Goal: Task Accomplishment & Management: Manage account settings

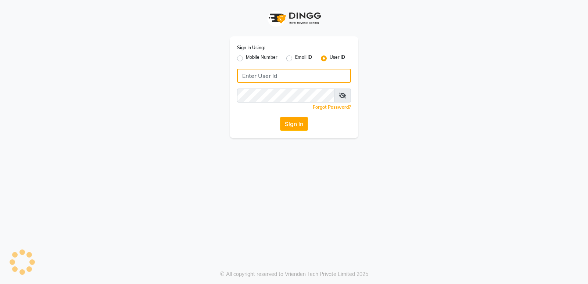
click at [287, 82] on input "Username" at bounding box center [294, 76] width 114 height 14
type input "etherealsalon"
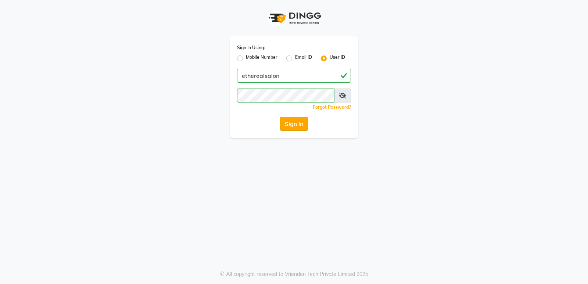
click at [300, 127] on button "Sign In" at bounding box center [294, 124] width 28 height 14
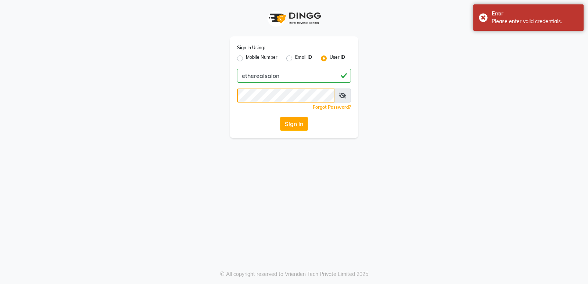
click at [270, 103] on div "Sign In Using: Mobile Number Email ID User ID etherealsalon Remember me Forgot …" at bounding box center [294, 87] width 129 height 102
click at [290, 124] on button "Sign In" at bounding box center [294, 124] width 28 height 14
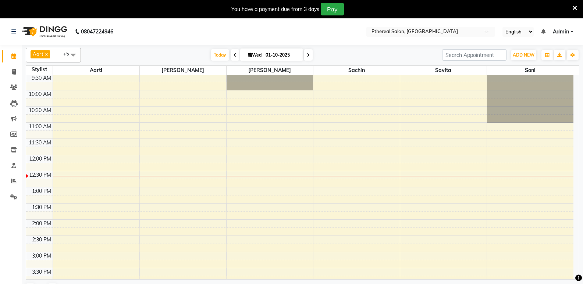
scroll to position [74, 0]
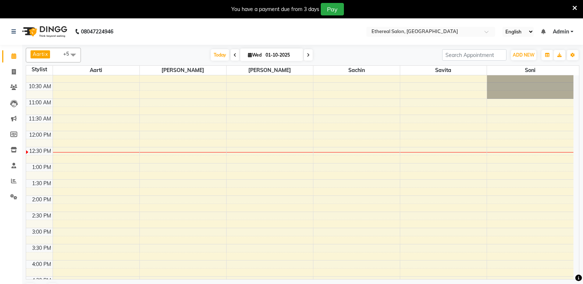
click at [321, 120] on div "8:00 AM 8:30 AM 9:00 AM 9:30 AM 10:00 AM 10:30 AM 11:00 AM 11:30 AM 12:00 PM 12…" at bounding box center [299, 244] width 547 height 485
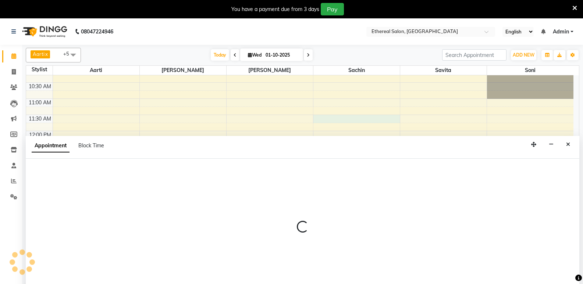
select select "18793"
select select "tentative"
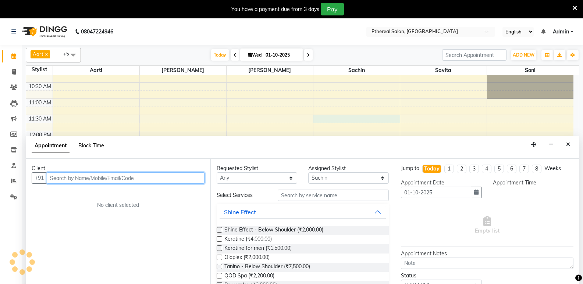
select select "690"
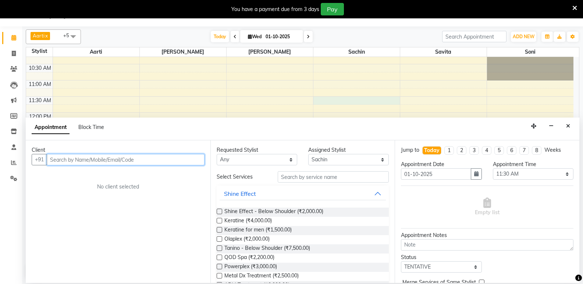
click at [58, 162] on input "text" at bounding box center [126, 159] width 158 height 11
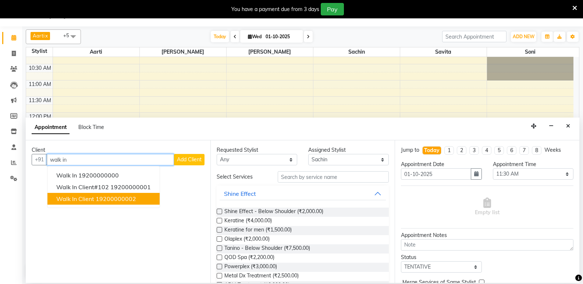
click at [117, 199] on ngb-highlight "19200000002" at bounding box center [116, 198] width 40 height 7
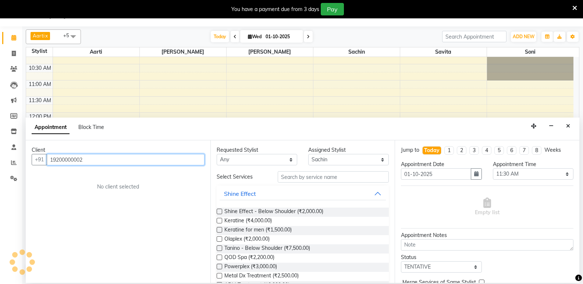
type input "19200000002"
click at [296, 171] on div "Requested Stylist Any Aarti [PERSON_NAME] Sachin [PERSON_NAME] Assigned Stylist…" at bounding box center [302, 211] width 185 height 143
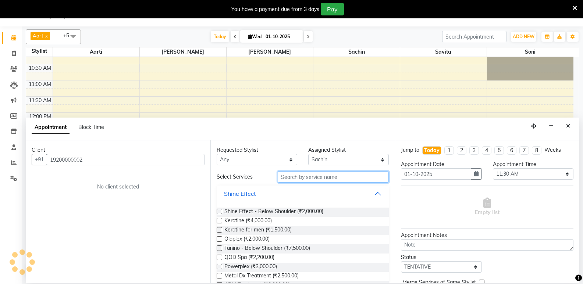
click at [294, 177] on input "text" at bounding box center [333, 176] width 111 height 11
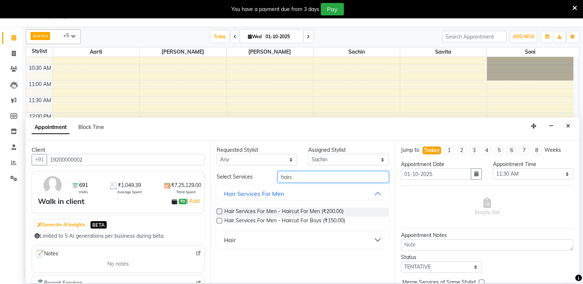
click at [301, 180] on input "hairc" at bounding box center [333, 176] width 111 height 11
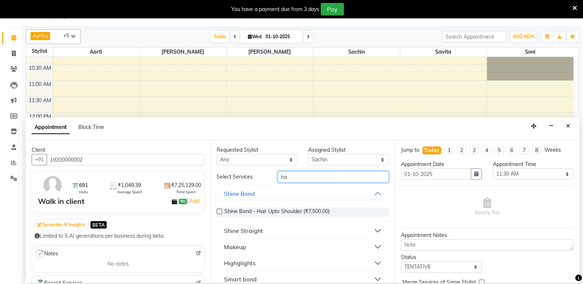
type input "h"
type input "cr"
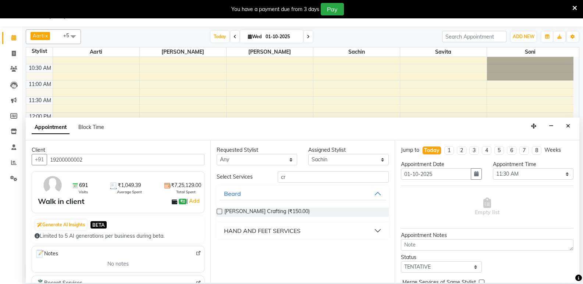
click at [220, 211] on label at bounding box center [220, 212] width 6 height 6
click at [220, 211] on input "checkbox" at bounding box center [219, 212] width 5 height 5
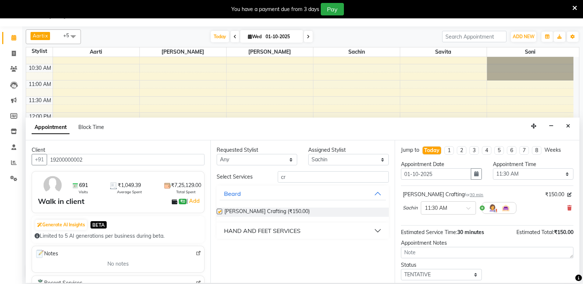
checkbox input "false"
click at [291, 175] on input "cr" at bounding box center [333, 176] width 111 height 11
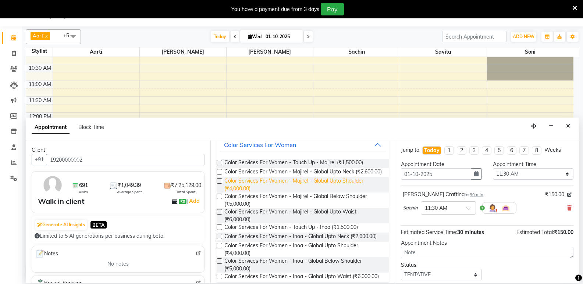
scroll to position [97, 0]
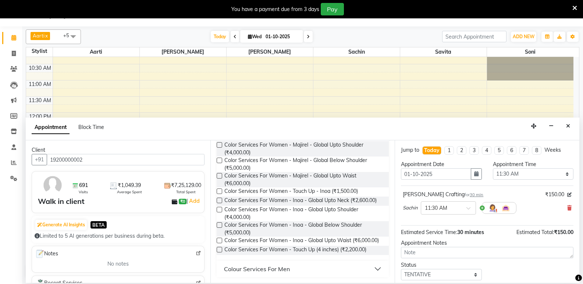
type input "col"
click at [283, 269] on div "Colour Services For Men" at bounding box center [257, 269] width 66 height 9
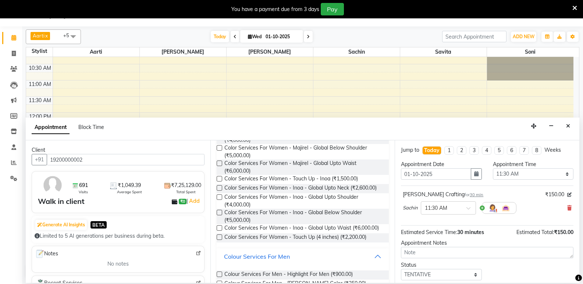
scroll to position [146, 0]
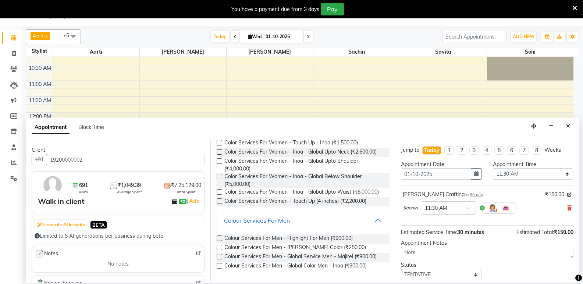
click at [219, 256] on label at bounding box center [220, 257] width 6 height 6
click at [219, 256] on input "checkbox" at bounding box center [219, 257] width 5 height 5
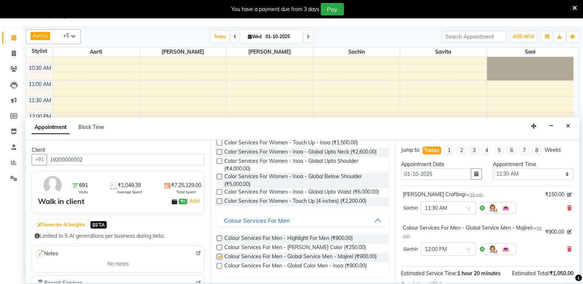
checkbox input "false"
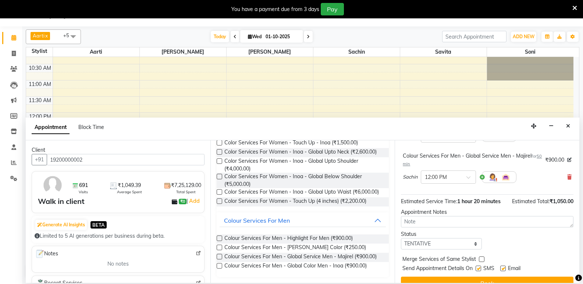
scroll to position [85, 0]
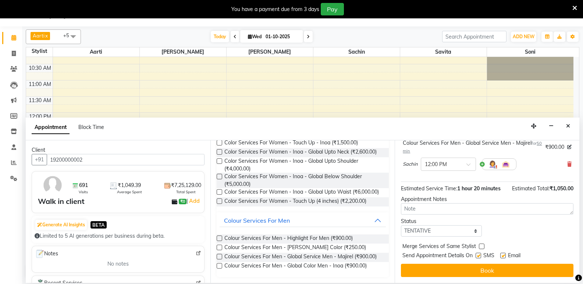
click at [483, 246] on label at bounding box center [482, 247] width 6 height 6
click at [483, 246] on input "checkbox" at bounding box center [481, 247] width 5 height 5
checkbox input "true"
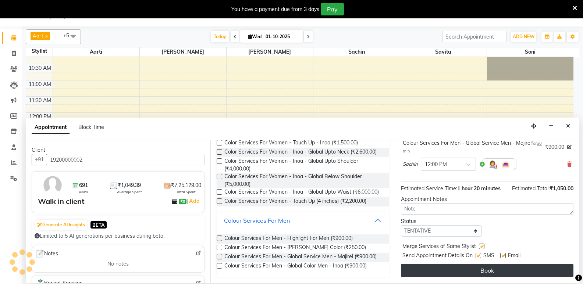
click at [483, 267] on button "Book" at bounding box center [487, 270] width 172 height 13
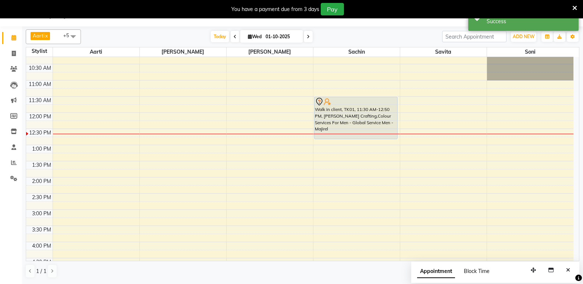
scroll to position [0, 0]
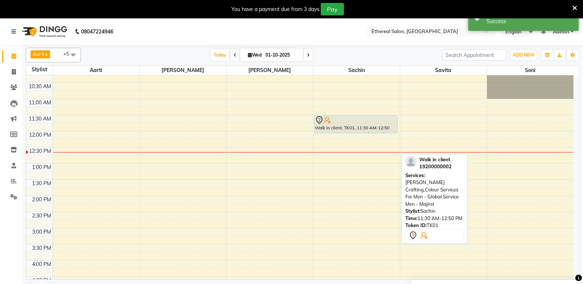
drag, startPoint x: 352, startPoint y: 157, endPoint x: 358, endPoint y: 138, distance: 20.0
click at [358, 138] on div "8:00 AM 8:30 AM 9:00 AM 9:30 AM 10:00 AM 10:30 AM 11:00 AM 11:30 AM 12:00 PM 12…" at bounding box center [299, 244] width 547 height 485
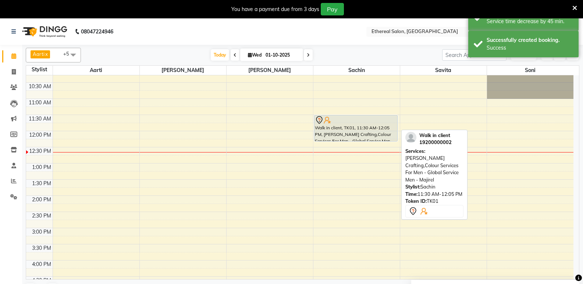
drag, startPoint x: 355, startPoint y: 131, endPoint x: 354, endPoint y: 142, distance: 10.3
click at [354, 142] on div "Walk in client, TK01, 11:30 AM-12:05 PM, [PERSON_NAME] Crafting,Colour Services…" at bounding box center [356, 244] width 86 height 485
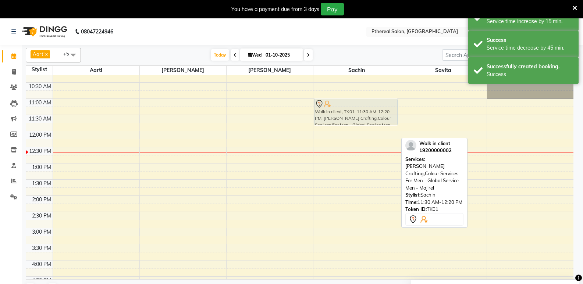
drag, startPoint x: 359, startPoint y: 132, endPoint x: 362, endPoint y: 116, distance: 15.9
click at [362, 116] on div "Walk in client, TK01, 11:30 AM-12:20 PM, [PERSON_NAME] Crafting,Colour Services…" at bounding box center [356, 244] width 86 height 485
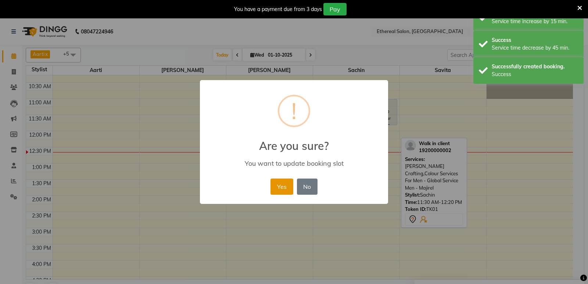
click at [276, 186] on button "Yes" at bounding box center [282, 187] width 22 height 16
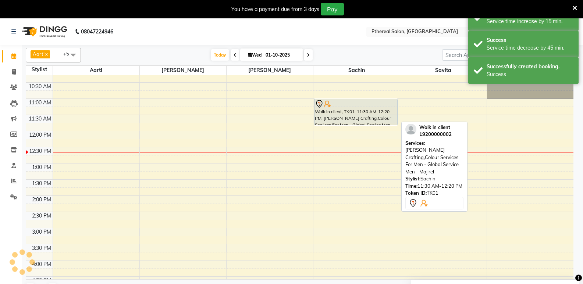
click at [374, 122] on div "Walk in client, TK01, 11:30 AM-12:20 PM, [PERSON_NAME] Crafting,Colour Services…" at bounding box center [355, 112] width 83 height 26
click at [378, 112] on div "Walk in client, TK01, 11:00 AM-11:50 AM, [PERSON_NAME] Crafting,Colour Services…" at bounding box center [355, 112] width 83 height 26
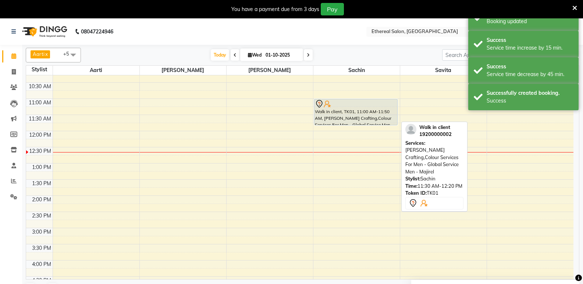
select select "7"
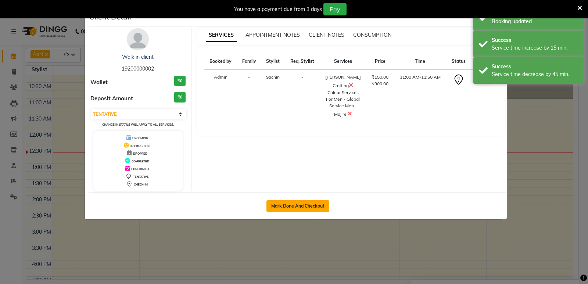
click at [321, 205] on button "Mark Done And Checkout" at bounding box center [297, 206] width 63 height 12
select select "service"
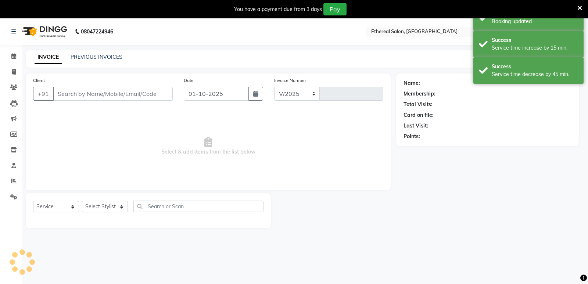
select select "533"
type input "0713"
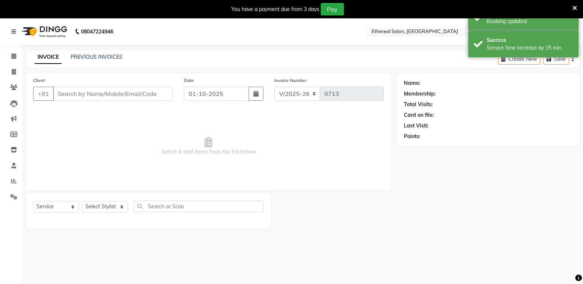
type input "19200000002"
select select "18793"
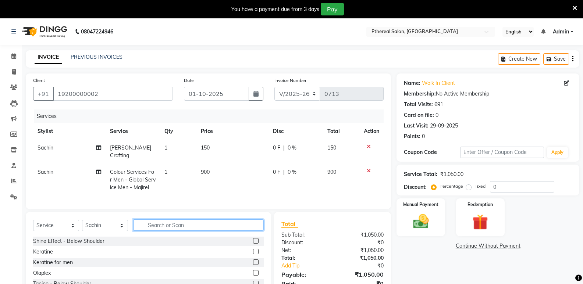
click at [169, 231] on input "text" at bounding box center [198, 224] width 130 height 11
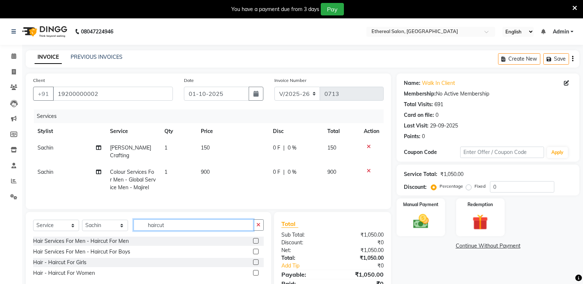
type input "haircut"
click at [253, 244] on label at bounding box center [256, 241] width 6 height 6
click at [253, 244] on input "checkbox" at bounding box center [255, 241] width 5 height 5
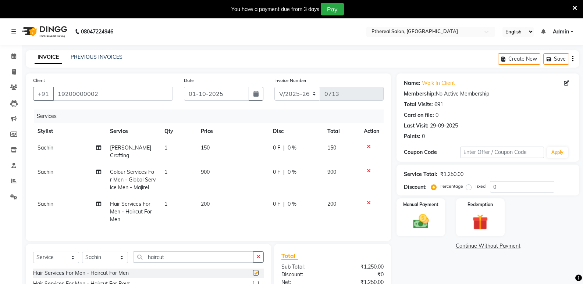
checkbox input "false"
click at [293, 206] on span "0 %" at bounding box center [291, 204] width 9 height 8
select select "18793"
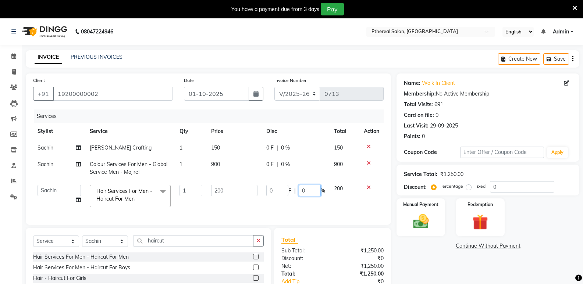
click at [311, 192] on input "0" at bounding box center [309, 190] width 22 height 11
type input "100"
click at [421, 271] on div "Name: Walk In Client Membership: No Active Membership Total Visits: 691 Card on…" at bounding box center [490, 197] width 188 height 247
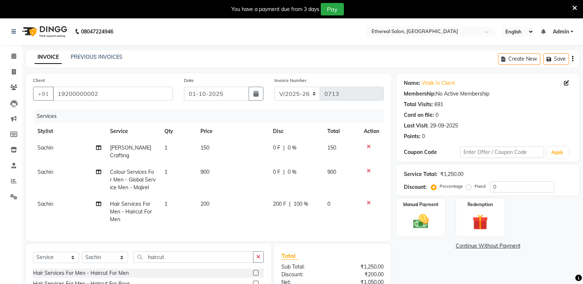
scroll to position [69, 0]
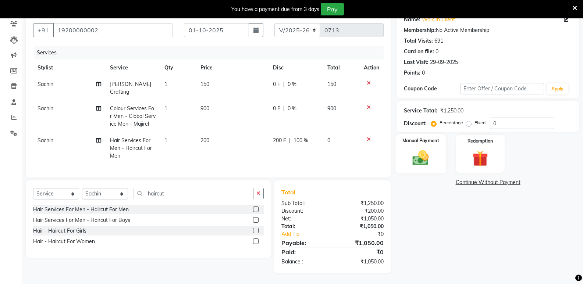
click at [419, 156] on img at bounding box center [420, 158] width 26 height 19
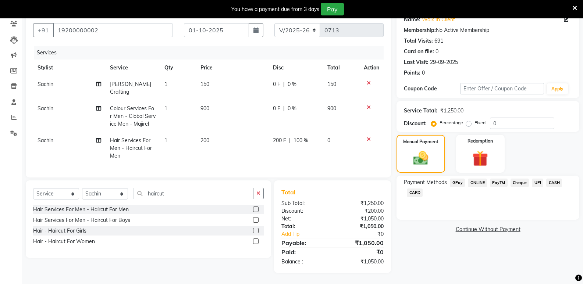
click at [418, 189] on span "CARD" at bounding box center [415, 193] width 16 height 8
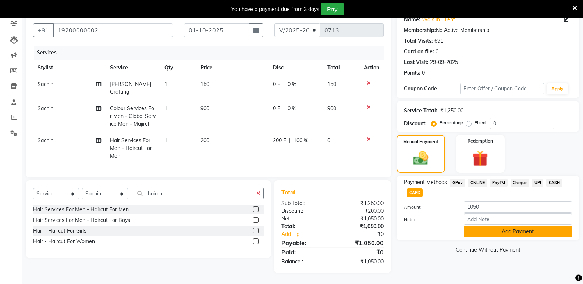
click at [480, 226] on button "Add Payment" at bounding box center [518, 231] width 108 height 11
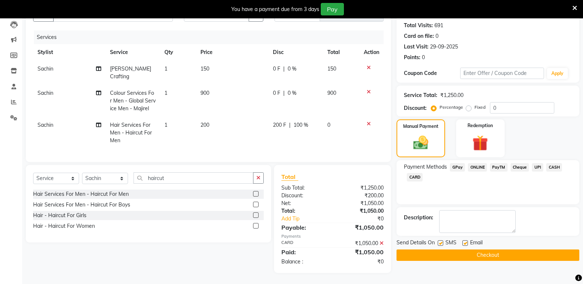
scroll to position [85, 0]
click at [477, 250] on button "Checkout" at bounding box center [487, 255] width 183 height 11
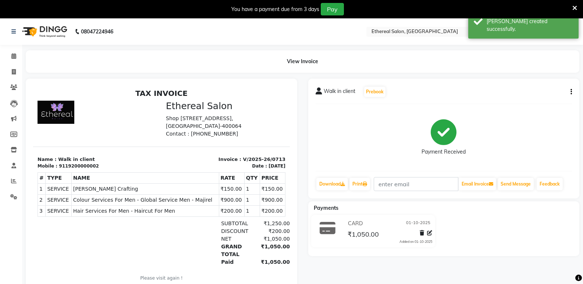
scroll to position [6, 0]
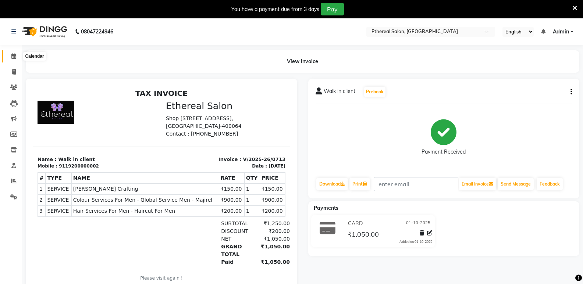
click at [13, 56] on icon at bounding box center [13, 56] width 5 height 6
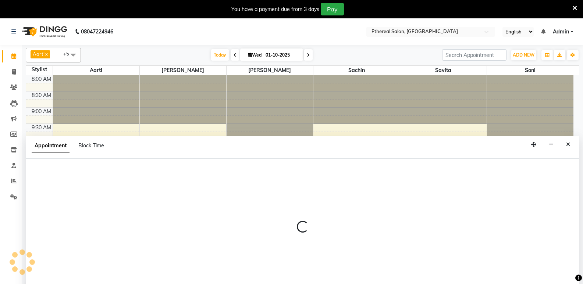
scroll to position [18, 0]
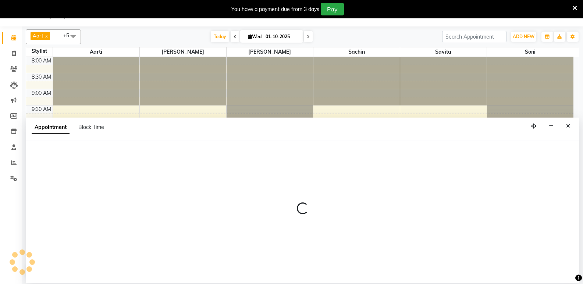
select select "6951"
select select "tentative"
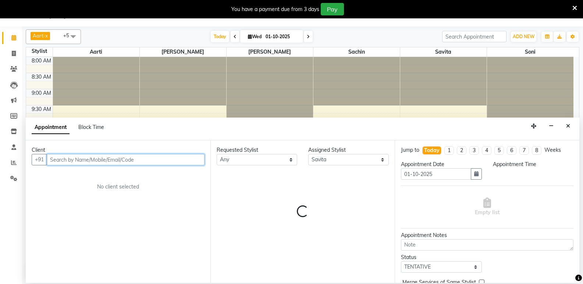
select select "675"
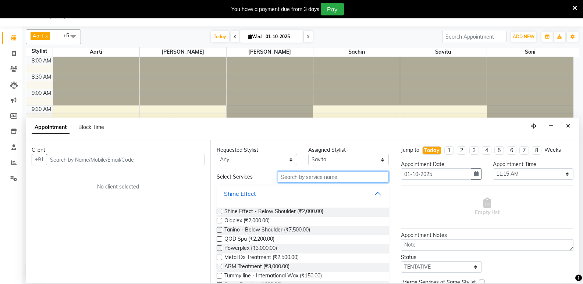
click at [299, 175] on input "text" at bounding box center [333, 176] width 111 height 11
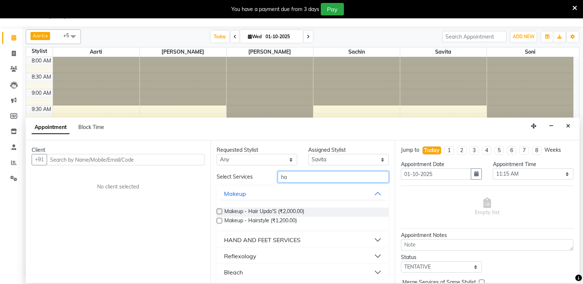
type input "h"
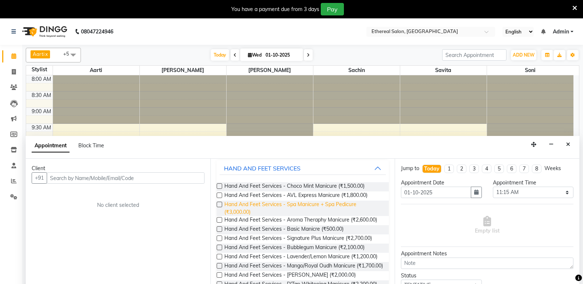
scroll to position [69, 0]
type input "mani"
click at [220, 254] on label at bounding box center [220, 257] width 6 height 6
click at [220, 255] on input "checkbox" at bounding box center [219, 257] width 5 height 5
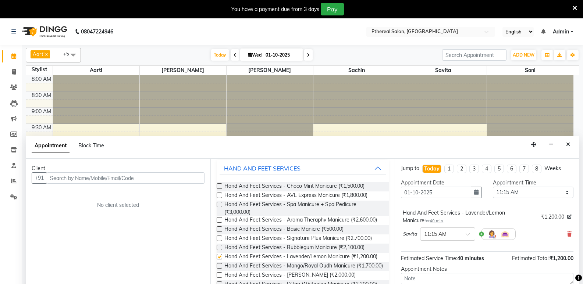
checkbox input "false"
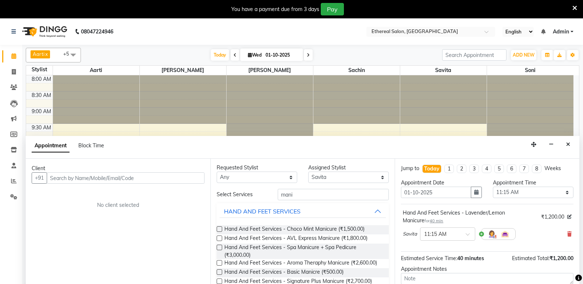
scroll to position [0, 0]
click at [294, 200] on input "mani" at bounding box center [333, 195] width 111 height 11
type input "m"
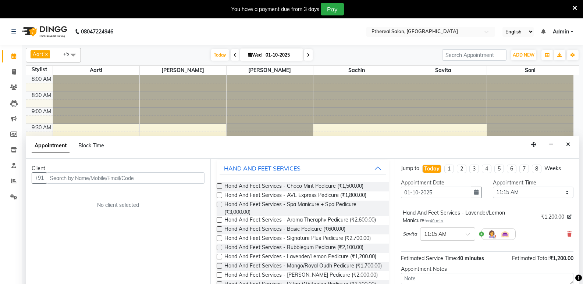
type input "ped"
click at [64, 179] on input "text" at bounding box center [126, 177] width 158 height 11
click at [69, 181] on input "text" at bounding box center [126, 177] width 158 height 11
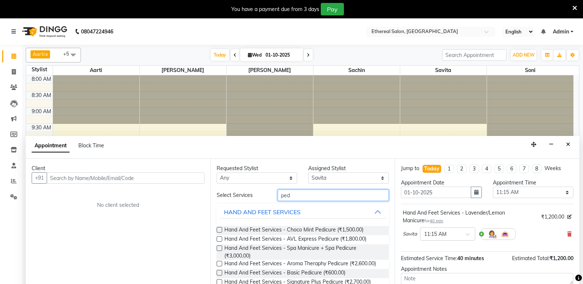
click at [293, 192] on input "ped" at bounding box center [333, 195] width 111 height 11
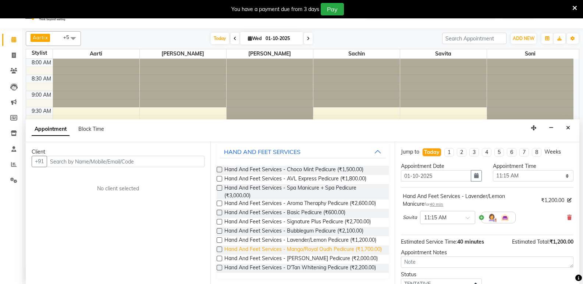
scroll to position [18, 0]
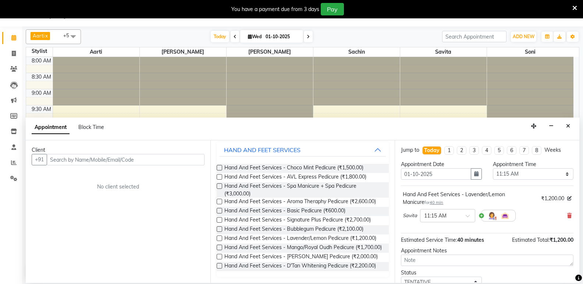
click at [217, 236] on label at bounding box center [220, 239] width 6 height 6
click at [217, 237] on input "checkbox" at bounding box center [219, 239] width 5 height 5
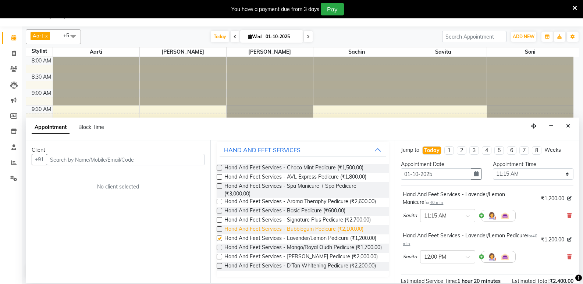
checkbox input "false"
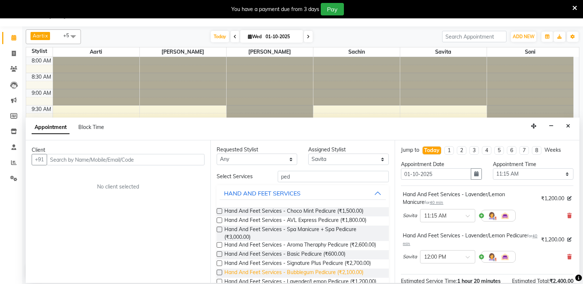
scroll to position [0, 0]
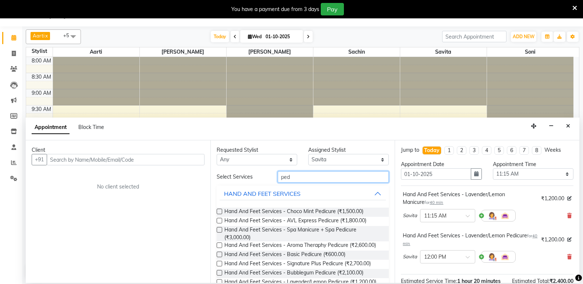
click at [302, 179] on input "ped" at bounding box center [333, 176] width 111 height 11
type input "p"
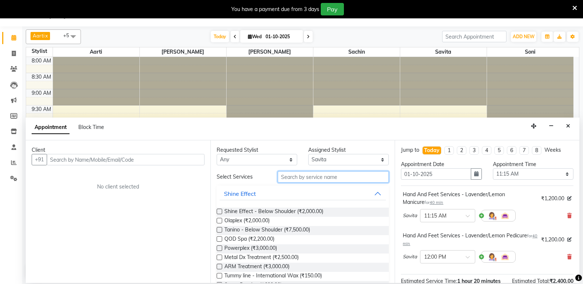
click at [291, 180] on input "text" at bounding box center [333, 176] width 111 height 11
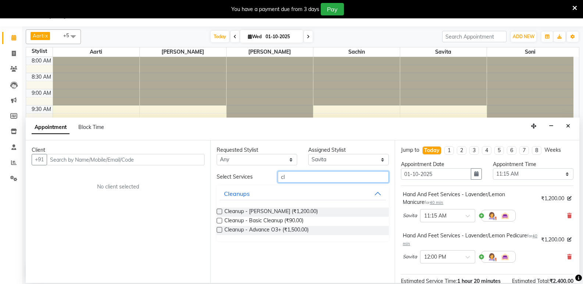
type input "cl"
click at [219, 211] on label at bounding box center [220, 212] width 6 height 6
click at [219, 211] on input "checkbox" at bounding box center [219, 212] width 5 height 5
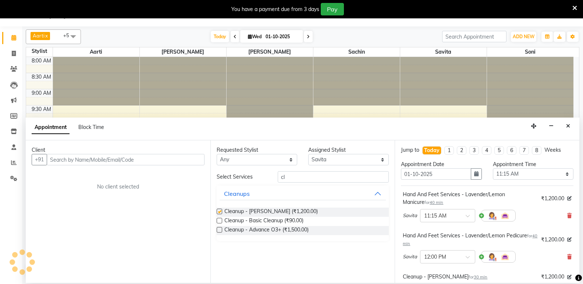
checkbox input "false"
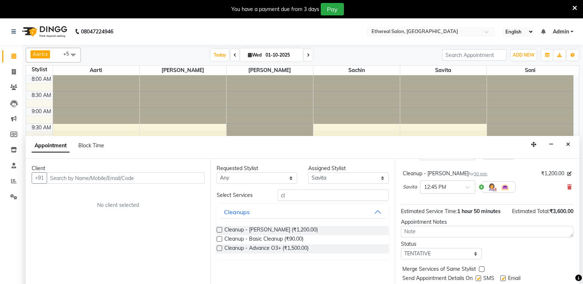
scroll to position [127, 0]
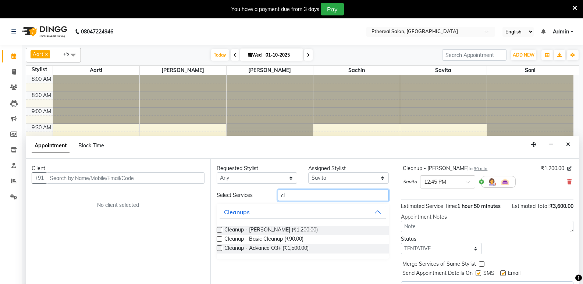
click at [292, 196] on input "cl" at bounding box center [333, 195] width 111 height 11
type input "c"
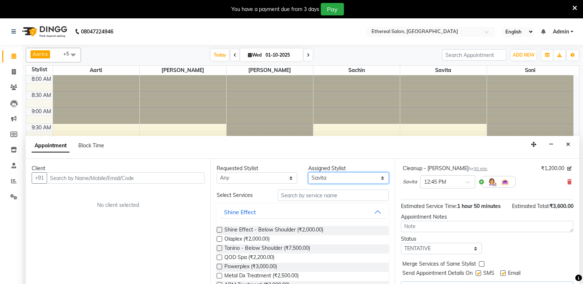
click at [328, 176] on select "Select Aarti [PERSON_NAME] [PERSON_NAME]" at bounding box center [348, 177] width 81 height 11
select select "18793"
click at [308, 172] on select "Select Aarti [PERSON_NAME] [PERSON_NAME]" at bounding box center [348, 177] width 81 height 11
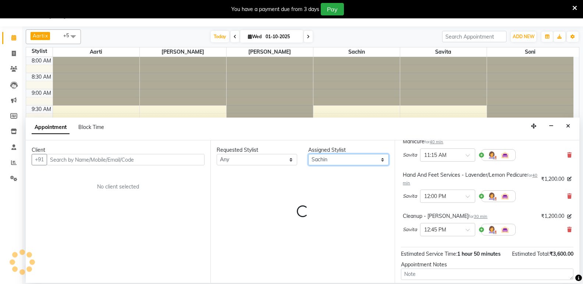
scroll to position [17, 0]
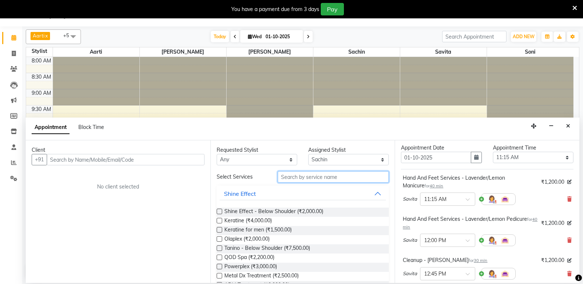
click at [296, 176] on input "text" at bounding box center [333, 176] width 111 height 11
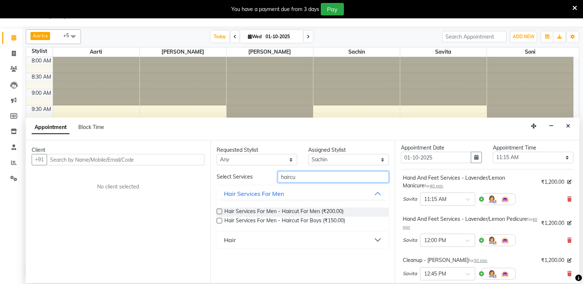
type input "haircu"
click at [218, 210] on label at bounding box center [220, 212] width 6 height 6
click at [218, 210] on input "checkbox" at bounding box center [219, 212] width 5 height 5
checkbox input "false"
click at [304, 171] on input "haircu" at bounding box center [333, 176] width 111 height 11
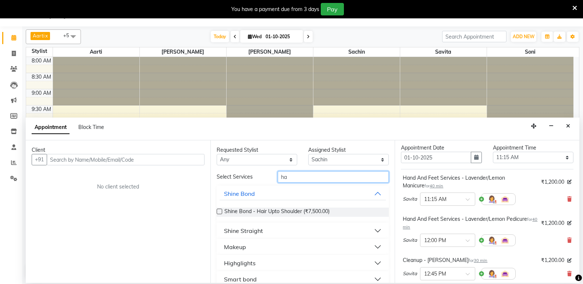
type input "h"
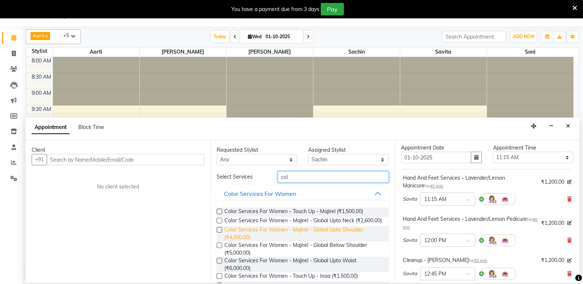
scroll to position [97, 0]
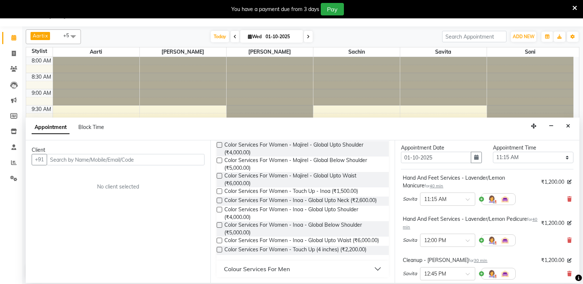
type input "col"
click at [289, 271] on div "Colour Services For Men" at bounding box center [257, 269] width 66 height 9
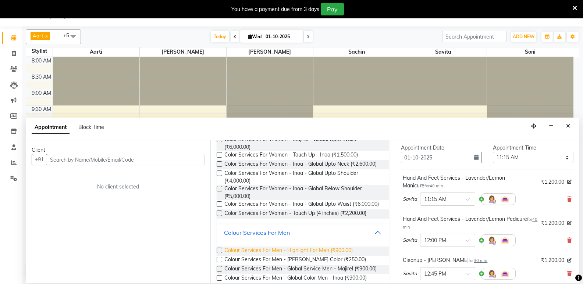
scroll to position [146, 0]
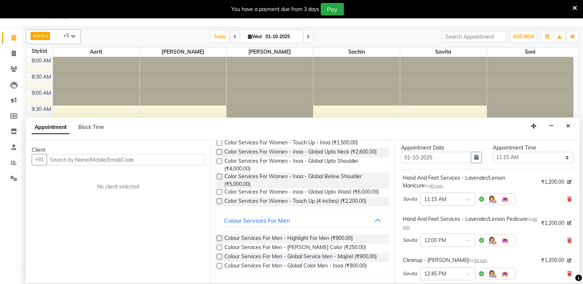
click at [219, 257] on label at bounding box center [220, 257] width 6 height 6
click at [219, 257] on input "checkbox" at bounding box center [219, 257] width 5 height 5
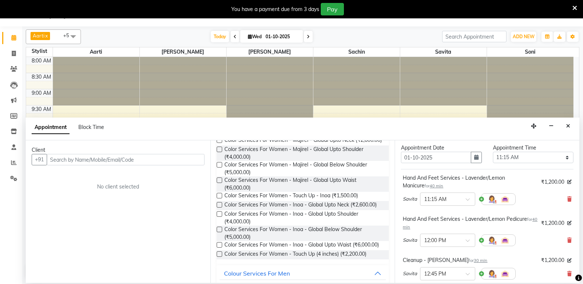
checkbox input "false"
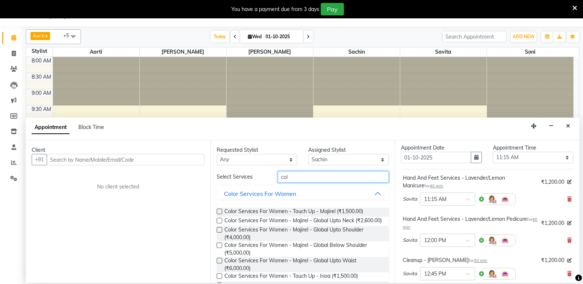
click at [295, 181] on input "col" at bounding box center [333, 176] width 111 height 11
type input "c"
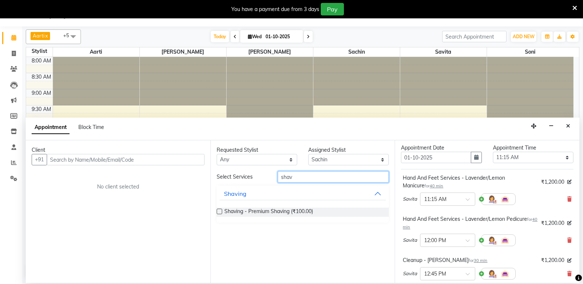
type input "shav"
click at [221, 211] on label at bounding box center [220, 212] width 6 height 6
click at [221, 211] on input "checkbox" at bounding box center [219, 212] width 5 height 5
checkbox input "false"
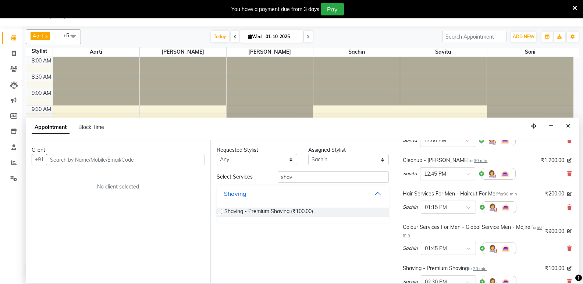
scroll to position [127, 0]
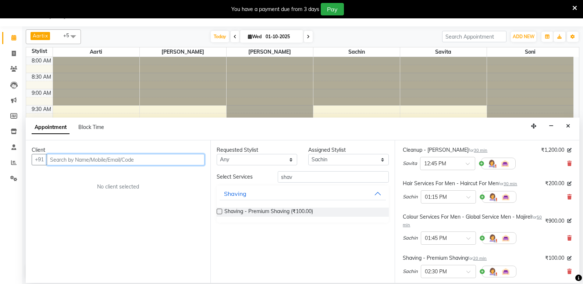
click at [73, 156] on input "text" at bounding box center [126, 159] width 158 height 11
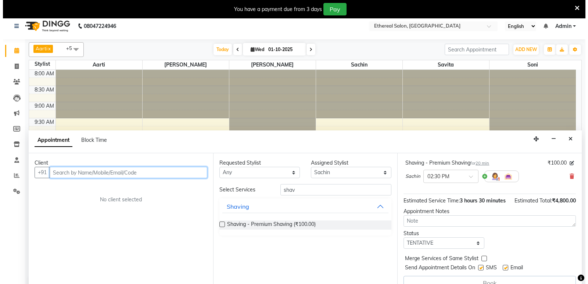
scroll to position [0, 0]
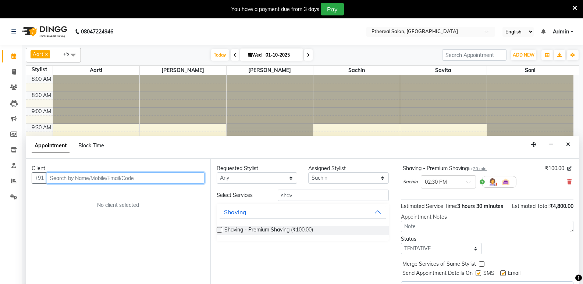
click at [66, 179] on input "text" at bounding box center [126, 177] width 158 height 11
click at [62, 180] on input "text" at bounding box center [126, 177] width 158 height 11
click at [72, 180] on input "text" at bounding box center [126, 177] width 158 height 11
type input "Swati"
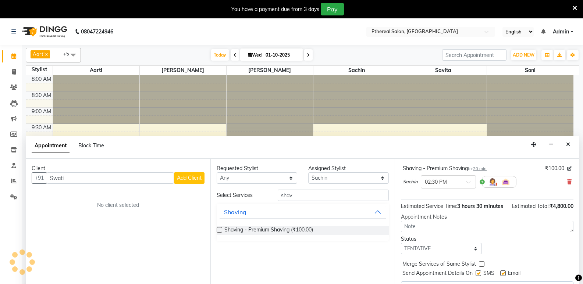
click at [185, 185] on div "Client +91 Swati Add Client No client selected" at bounding box center [118, 230] width 185 height 143
click at [185, 178] on span "Add Client" at bounding box center [189, 178] width 25 height 7
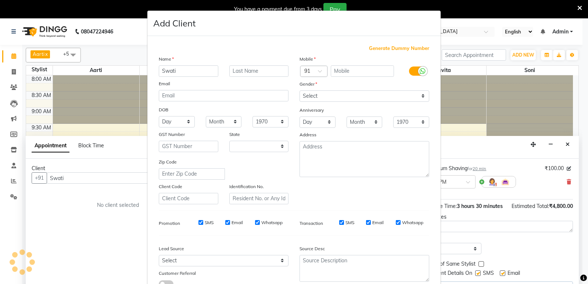
select select "22"
click at [346, 70] on input "text" at bounding box center [363, 70] width 64 height 11
type input "9819045380"
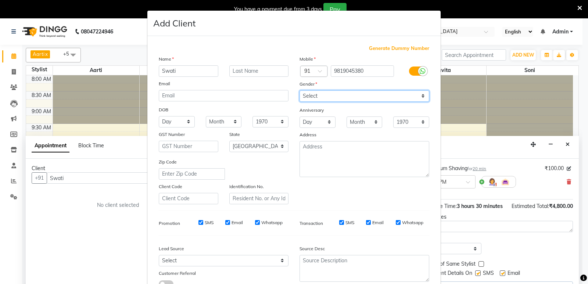
click at [317, 97] on select "Select [DEMOGRAPHIC_DATA] [DEMOGRAPHIC_DATA] Other Prefer Not To Say" at bounding box center [365, 95] width 130 height 11
select select "[DEMOGRAPHIC_DATA]"
click at [300, 90] on select "Select [DEMOGRAPHIC_DATA] [DEMOGRAPHIC_DATA] Other Prefer Not To Say" at bounding box center [365, 95] width 130 height 11
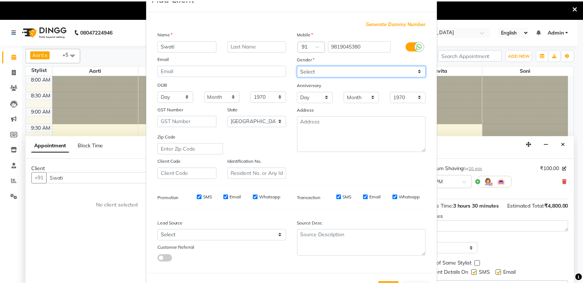
scroll to position [55, 0]
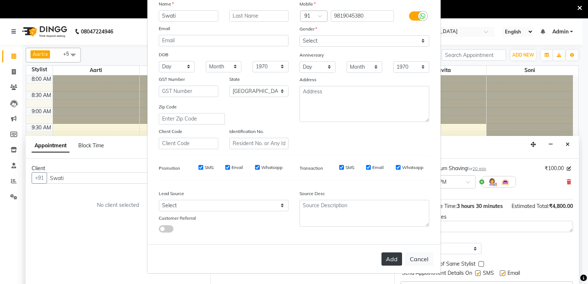
click at [391, 260] on button "Add" at bounding box center [392, 259] width 21 height 13
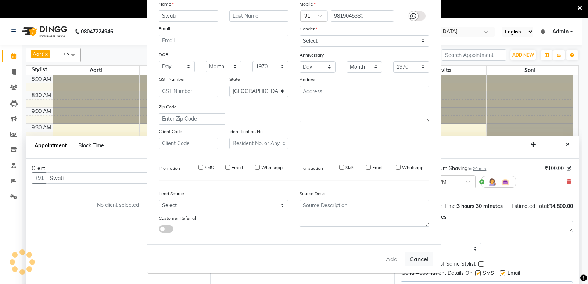
type input "9819045380"
select select
select select "null"
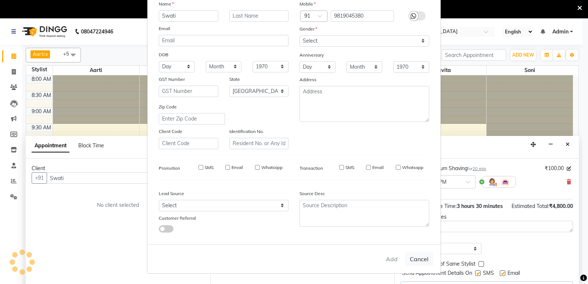
select select
checkbox input "false"
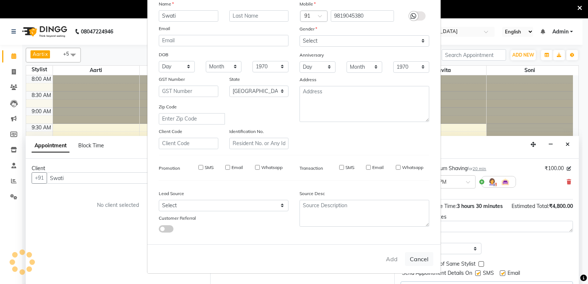
checkbox input "false"
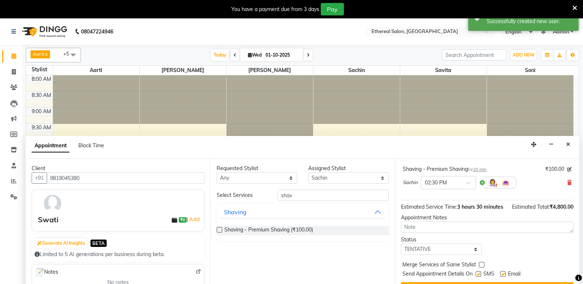
scroll to position [18, 0]
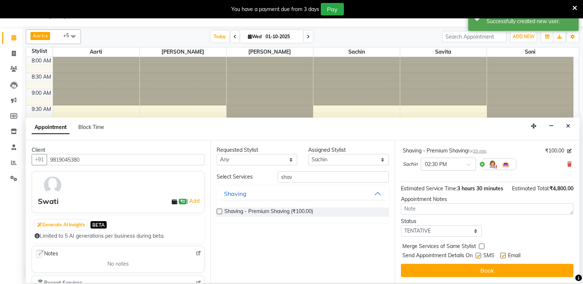
click at [482, 246] on label at bounding box center [482, 247] width 6 height 6
click at [482, 246] on input "checkbox" at bounding box center [481, 247] width 5 height 5
checkbox input "true"
click at [477, 256] on label at bounding box center [478, 256] width 6 height 6
click at [477, 256] on input "checkbox" at bounding box center [477, 256] width 5 height 5
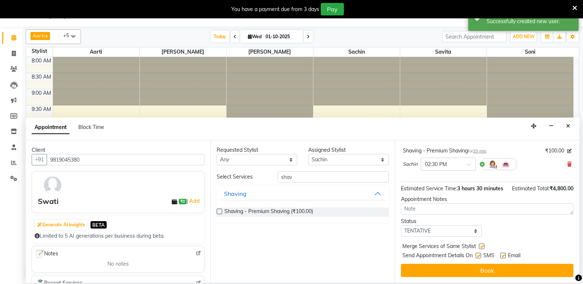
checkbox input "false"
click at [502, 254] on label at bounding box center [503, 256] width 6 height 6
click at [502, 254] on input "checkbox" at bounding box center [502, 256] width 5 height 5
checkbox input "false"
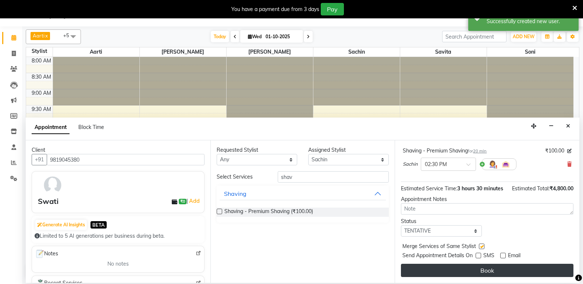
click at [502, 269] on button "Book" at bounding box center [487, 270] width 172 height 13
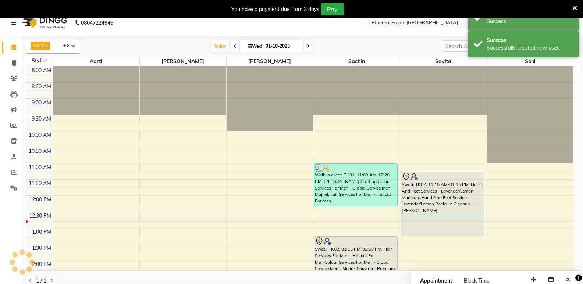
scroll to position [0, 0]
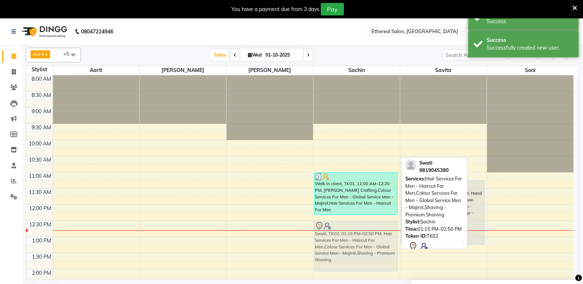
drag, startPoint x: 354, startPoint y: 262, endPoint x: 361, endPoint y: 239, distance: 24.3
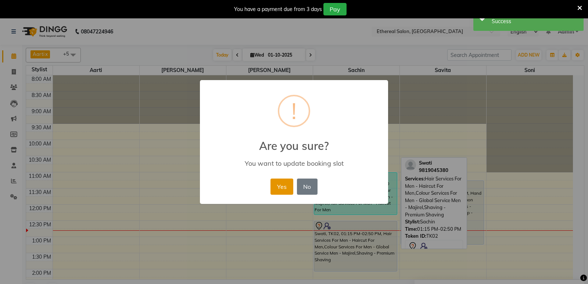
click at [275, 187] on button "Yes" at bounding box center [282, 187] width 22 height 16
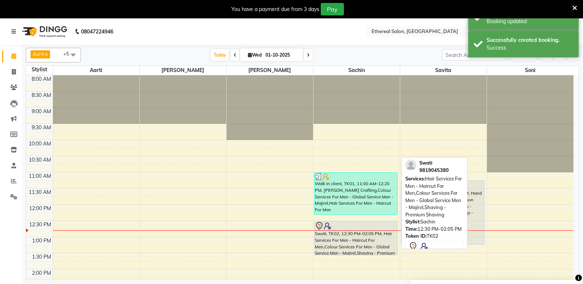
drag, startPoint x: 337, startPoint y: 271, endPoint x: 343, endPoint y: 254, distance: 17.2
drag, startPoint x: 353, startPoint y: 244, endPoint x: 364, endPoint y: 243, distance: 11.8
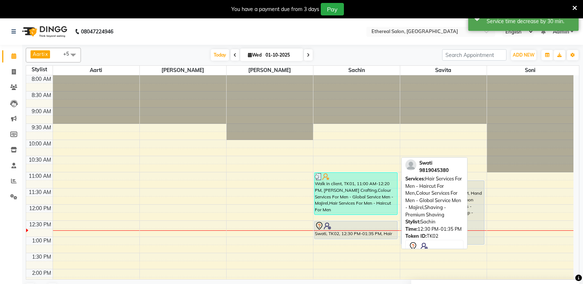
drag, startPoint x: 342, startPoint y: 255, endPoint x: 344, endPoint y: 244, distance: 11.6
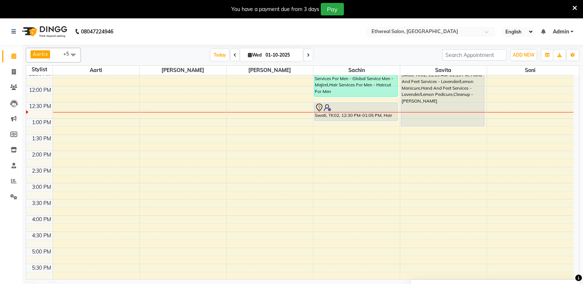
scroll to position [37, 0]
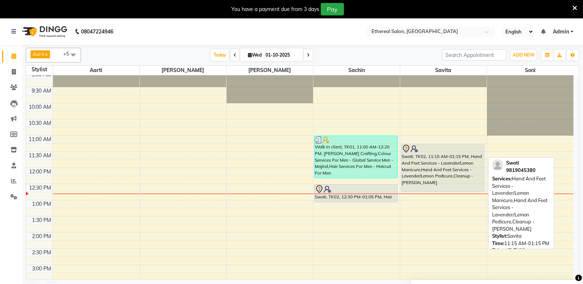
drag, startPoint x: 434, startPoint y: 208, endPoint x: 436, endPoint y: 190, distance: 18.1
click at [436, 190] on div "Swati, TK02, 11:15 AM-01:15 PM, Hand And Feet Services - Lavender/Lemon Manicur…" at bounding box center [443, 281] width 86 height 485
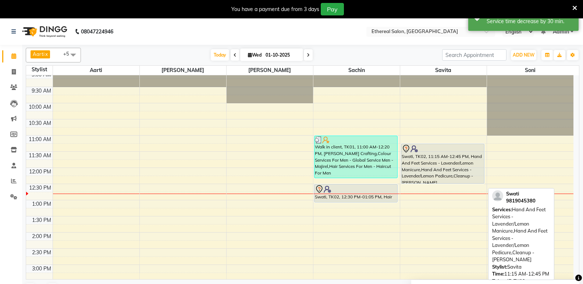
drag, startPoint x: 424, startPoint y: 192, endPoint x: 426, endPoint y: 180, distance: 12.2
click at [426, 180] on div "Swati, TK02, 11:15 AM-12:45 PM, Hand And Feet Services - Lavender/Lemon Manicur…" at bounding box center [443, 281] width 86 height 485
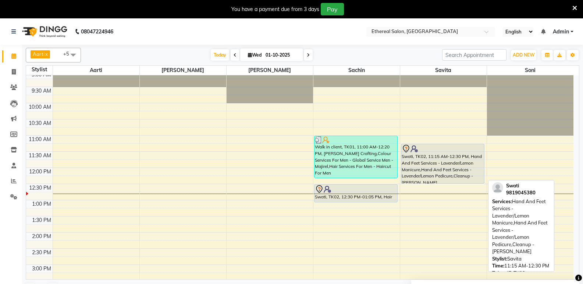
click at [431, 164] on div "Swati, TK02, 11:15 AM-12:30 PM, Hand And Feet Services - Lavender/Lemon Manicur…" at bounding box center [442, 163] width 83 height 39
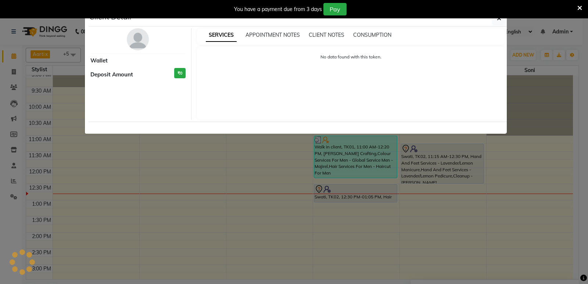
click at [444, 165] on ngb-modal-window "Client Detail Wallet Deposit Amount ₹0 SERVICES APPOINTMENT NOTES CLIENT NOTES …" at bounding box center [294, 142] width 588 height 284
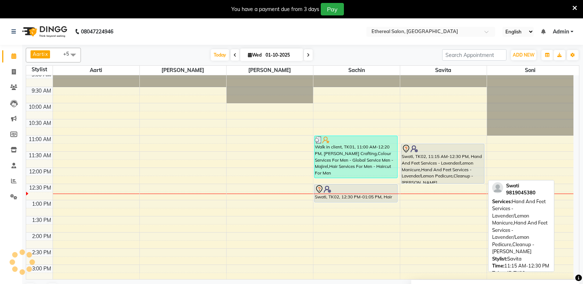
click at [444, 165] on div "Swati, TK02, 11:15 AM-12:30 PM, Hand And Feet Services - Lavender/Lemon Manicur…" at bounding box center [442, 163] width 83 height 39
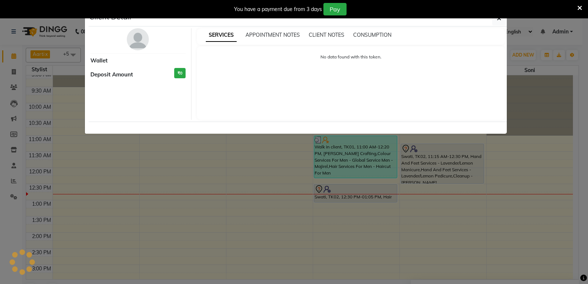
click at [444, 165] on ngb-modal-window "Client Detail Wallet Deposit Amount ₹0 SERVICES APPOINTMENT NOTES CLIENT NOTES …" at bounding box center [294, 142] width 588 height 284
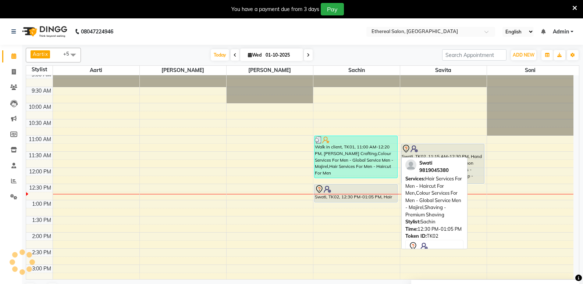
click at [345, 198] on div "Swati, TK02, 12:30 PM-01:05 PM, Hair Services For Men - Haircut For Men,Colour …" at bounding box center [355, 194] width 83 height 18
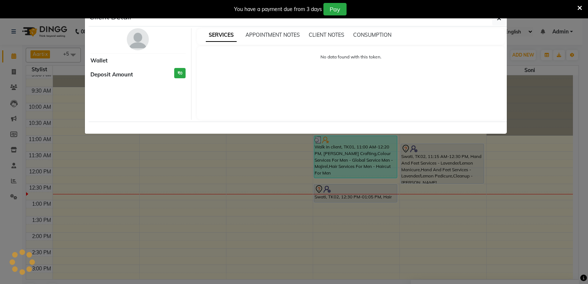
select select "7"
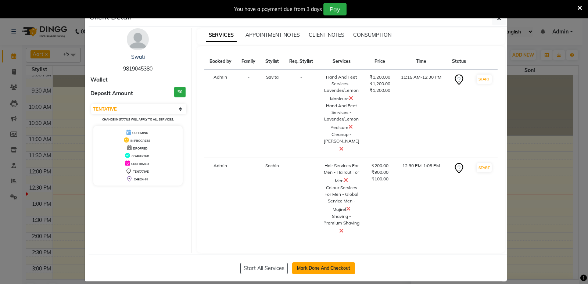
click at [311, 262] on button "Mark Done And Checkout" at bounding box center [323, 268] width 63 height 12
select select "533"
select select "service"
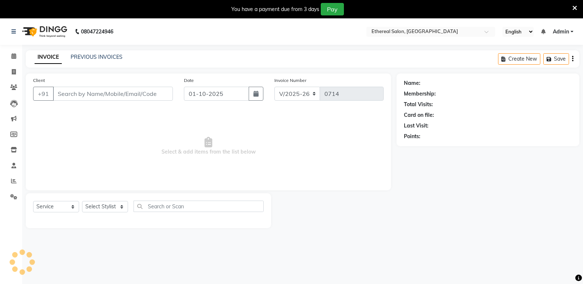
type input "9819045380"
select select "18793"
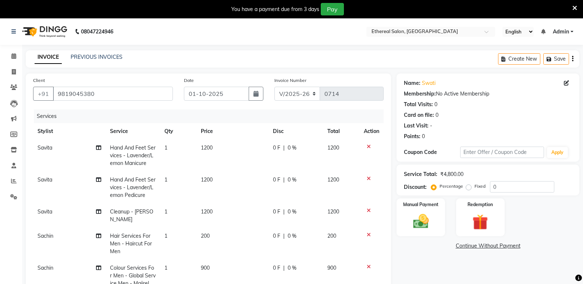
click at [279, 153] on td "0 F | 0 %" at bounding box center [295, 156] width 54 height 32
select select "6951"
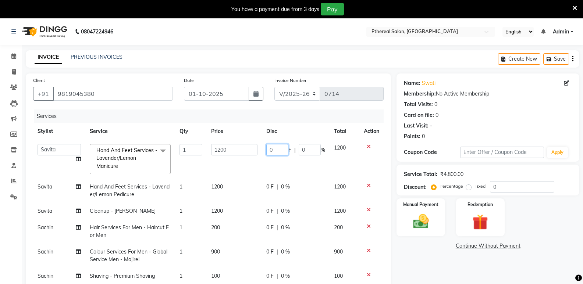
click at [274, 149] on input "0" at bounding box center [277, 149] width 22 height 11
type input "200"
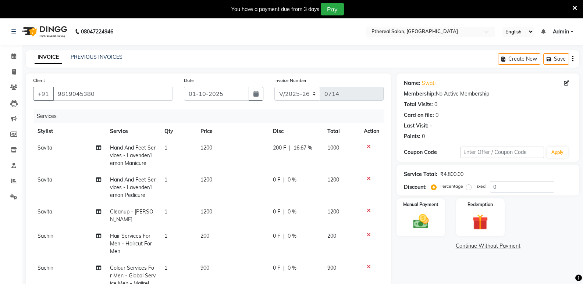
click at [420, 254] on div "Name: Swati Membership: No Active Membership Total Visits: 0 Card on file: 0 La…" at bounding box center [490, 243] width 188 height 339
click at [287, 182] on span "0 %" at bounding box center [291, 180] width 9 height 8
select select "6951"
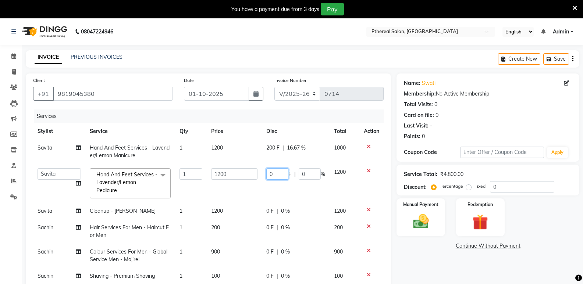
click at [281, 170] on input "0" at bounding box center [277, 173] width 22 height 11
type input "200"
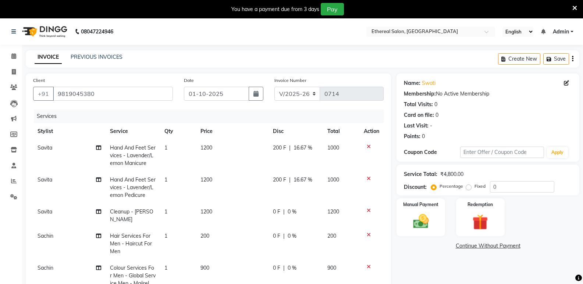
click at [429, 273] on div "Name: Swati Membership: No Active Membership Total Visits: 0 Card on file: 0 La…" at bounding box center [490, 243] width 188 height 339
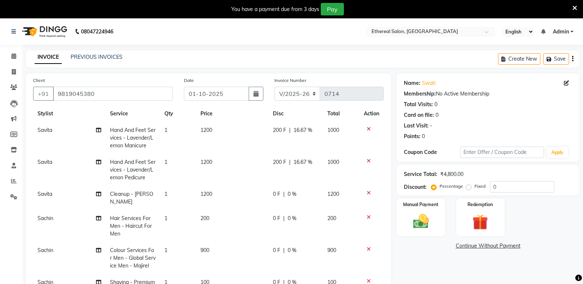
scroll to position [26, 0]
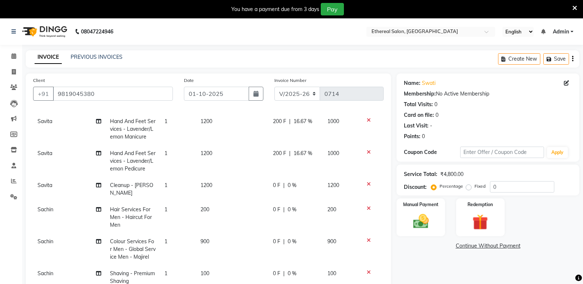
click at [276, 186] on div "0 F | 0 %" at bounding box center [296, 186] width 46 height 8
select select "6951"
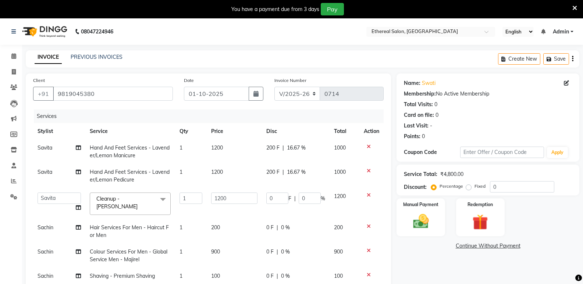
scroll to position [0, 0]
click at [277, 200] on input "0" at bounding box center [277, 198] width 22 height 11
type input "200"
click at [414, 273] on div "Name: Swati Membership: No Active Membership Total Visits: 0 Card on file: 0 La…" at bounding box center [490, 242] width 188 height 336
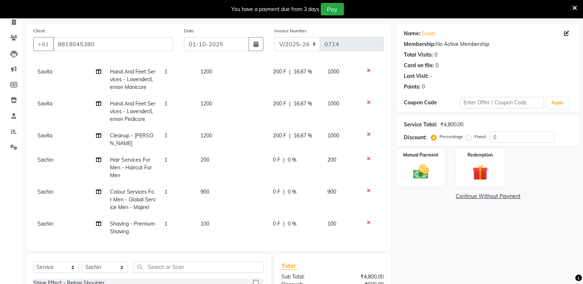
scroll to position [110, 0]
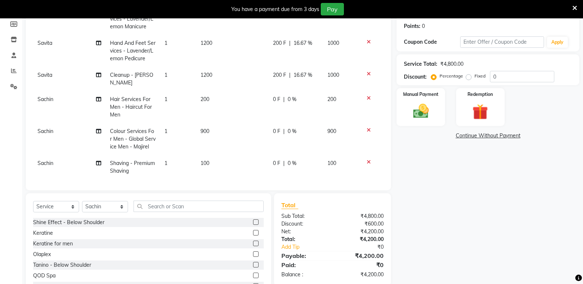
click at [297, 96] on td "0 F | 0 %" at bounding box center [295, 107] width 55 height 32
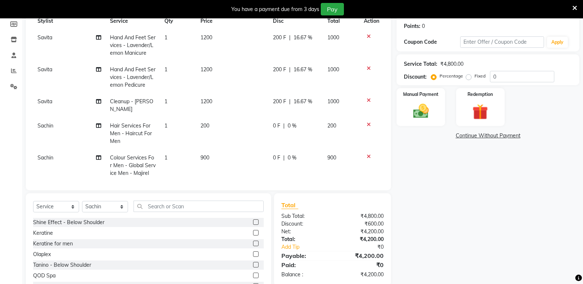
select select "18793"
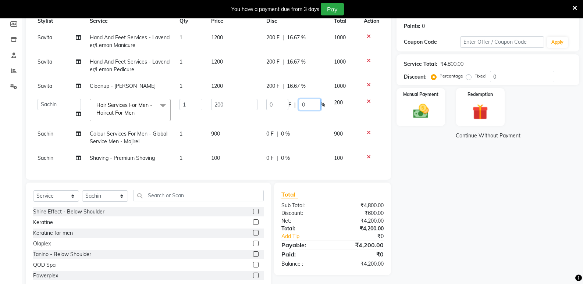
click at [311, 103] on input "0" at bounding box center [309, 104] width 22 height 11
type input "100"
click at [426, 200] on div "Name: Swati Membership: No Active Membership Total Visits: 0 Card on file: 0 La…" at bounding box center [490, 127] width 188 height 328
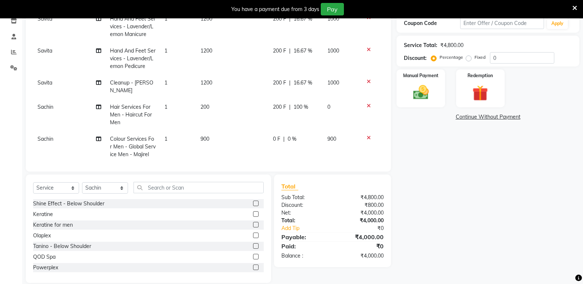
scroll to position [139, 0]
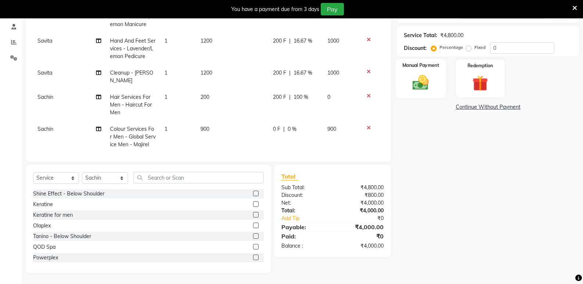
click at [425, 82] on img at bounding box center [420, 82] width 26 height 19
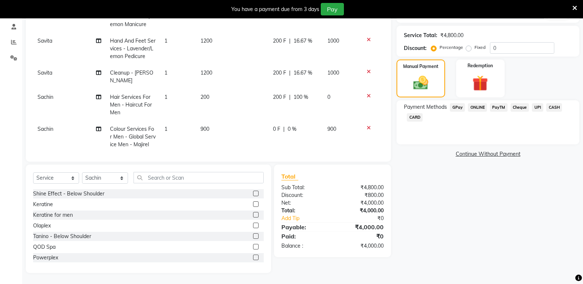
click at [459, 105] on span "GPay" at bounding box center [457, 107] width 15 height 8
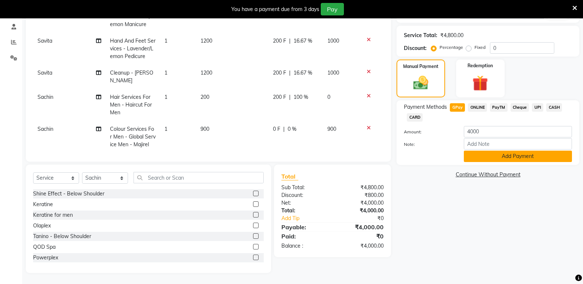
click at [487, 158] on button "Add Payment" at bounding box center [518, 156] width 108 height 11
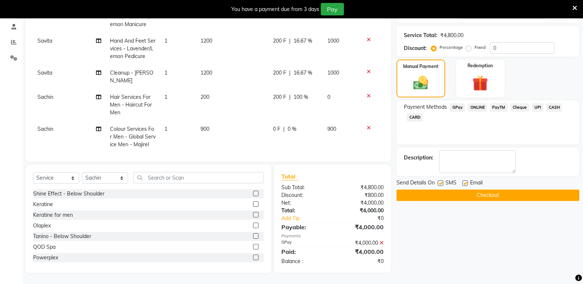
drag, startPoint x: 440, startPoint y: 182, endPoint x: 472, endPoint y: 188, distance: 31.7
click at [440, 182] on label at bounding box center [440, 183] width 6 height 6
click at [440, 182] on input "checkbox" at bounding box center [439, 183] width 5 height 5
checkbox input "false"
click at [465, 185] on label at bounding box center [465, 183] width 6 height 6
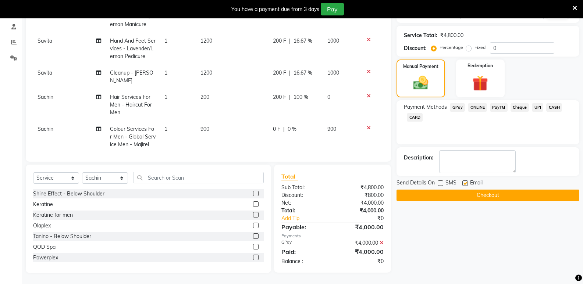
click at [465, 185] on input "checkbox" at bounding box center [464, 183] width 5 height 5
checkbox input "false"
click at [484, 193] on button "Checkout" at bounding box center [487, 195] width 183 height 11
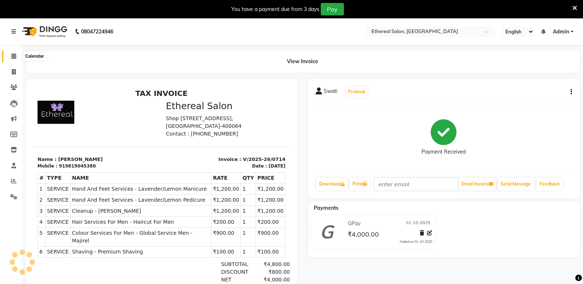
click at [13, 55] on icon at bounding box center [13, 56] width 5 height 6
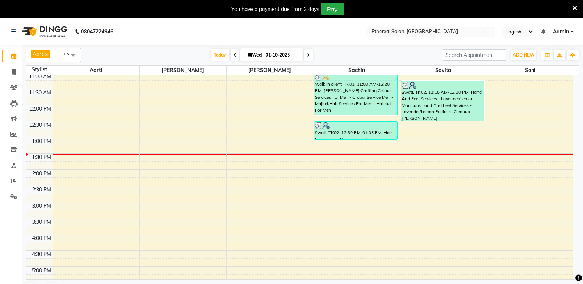
scroll to position [89, 0]
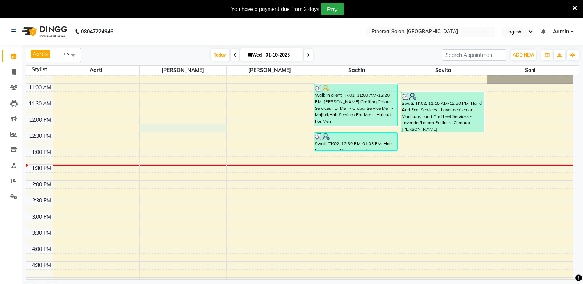
click at [168, 130] on div "8:00 AM 8:30 AM 9:00 AM 9:30 AM 10:00 AM 10:30 AM 11:00 AM 11:30 AM 12:00 PM 12…" at bounding box center [299, 229] width 547 height 485
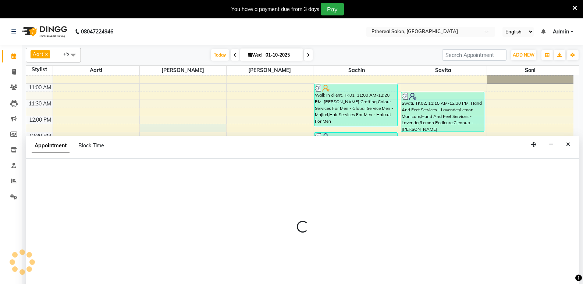
select select "6947"
select select "tentative"
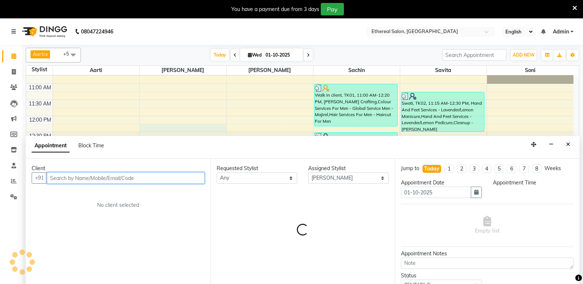
select select "735"
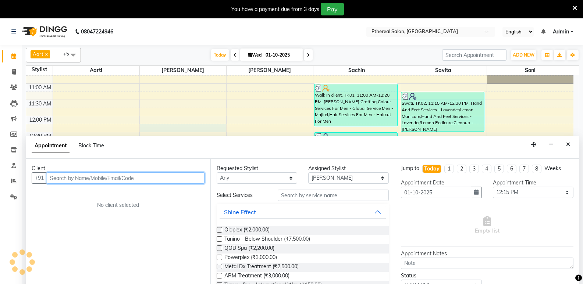
scroll to position [18, 0]
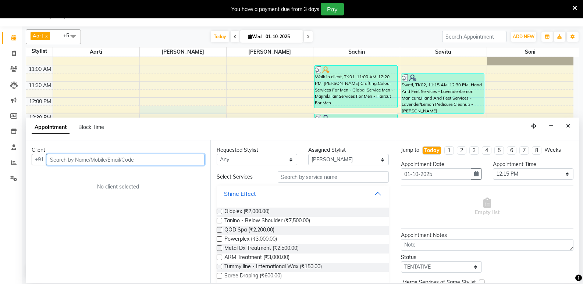
click at [70, 158] on input "text" at bounding box center [126, 159] width 158 height 11
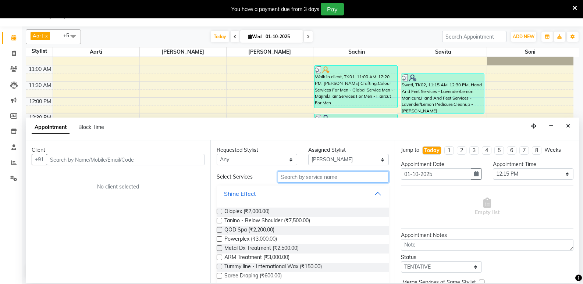
click at [305, 176] on input "text" at bounding box center [333, 176] width 111 height 11
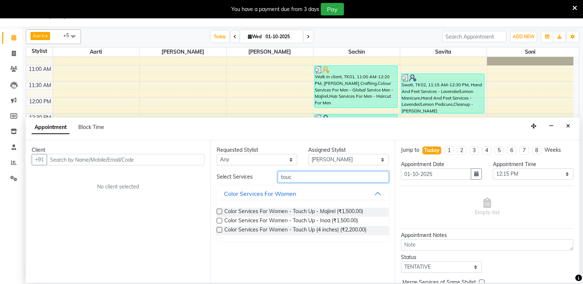
type input "touc"
click at [218, 211] on label at bounding box center [220, 212] width 6 height 6
click at [218, 211] on input "checkbox" at bounding box center [219, 212] width 5 height 5
click at [218, 211] on label at bounding box center [220, 212] width 6 height 6
click at [218, 211] on input "checkbox" at bounding box center [219, 212] width 5 height 5
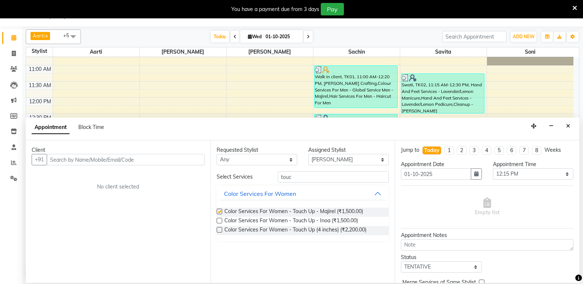
checkbox input "false"
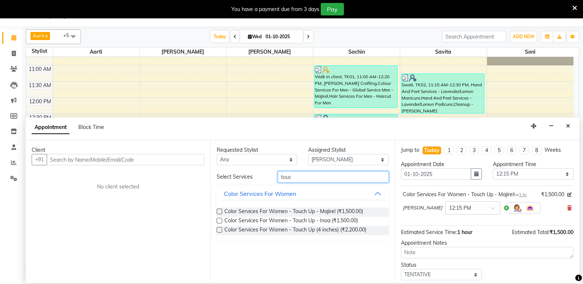
click at [311, 181] on input "touc" at bounding box center [333, 176] width 111 height 11
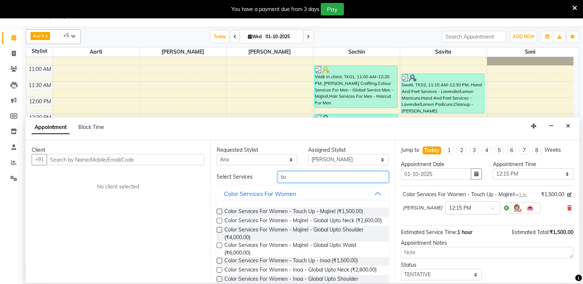
type input "t"
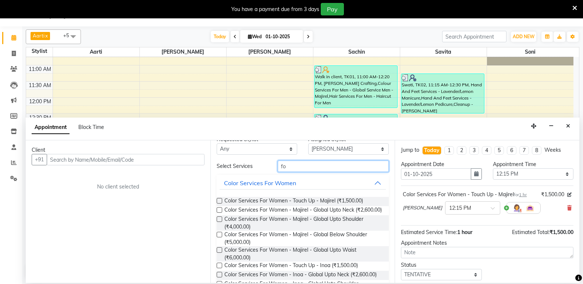
scroll to position [0, 0]
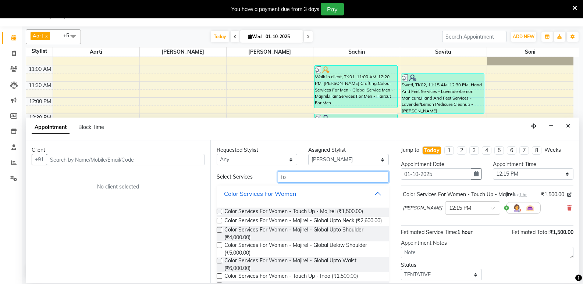
click at [294, 176] on input "fo" at bounding box center [333, 176] width 111 height 11
type input "f"
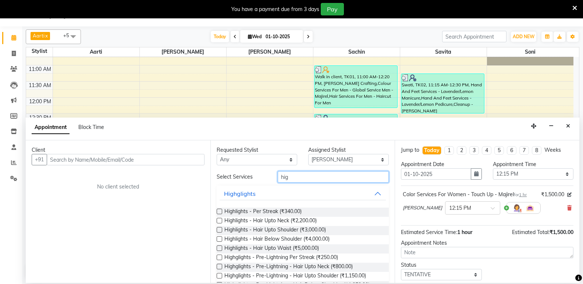
type input "hig"
click at [218, 212] on label at bounding box center [220, 212] width 6 height 6
click at [218, 212] on input "checkbox" at bounding box center [219, 212] width 5 height 5
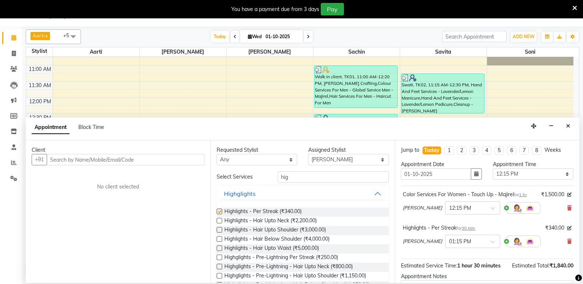
checkbox input "false"
click at [296, 173] on input "hig" at bounding box center [333, 176] width 111 height 11
type input "h"
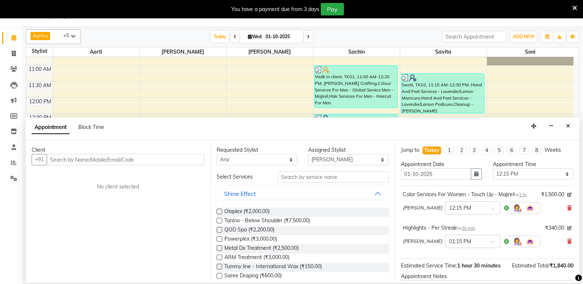
click at [342, 153] on div "Assigned Stylist" at bounding box center [348, 150] width 81 height 8
click at [340, 161] on select "Select Aarti [PERSON_NAME] [PERSON_NAME]" at bounding box center [348, 159] width 81 height 11
select select "6951"
click at [308, 154] on select "Select Aarti [PERSON_NAME] [PERSON_NAME]" at bounding box center [348, 159] width 81 height 11
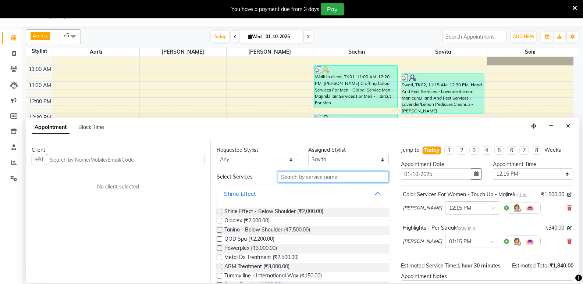
click at [289, 175] on input "text" at bounding box center [333, 176] width 111 height 11
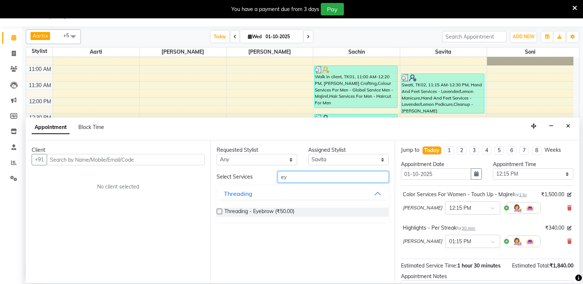
type input "ey"
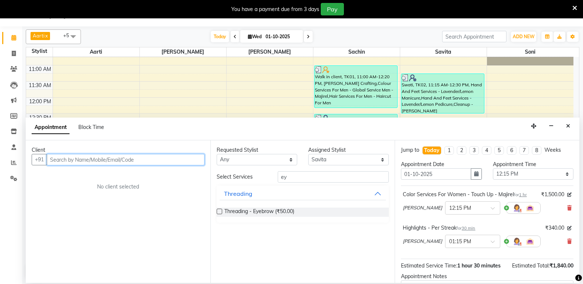
click at [76, 161] on input "text" at bounding box center [126, 159] width 158 height 11
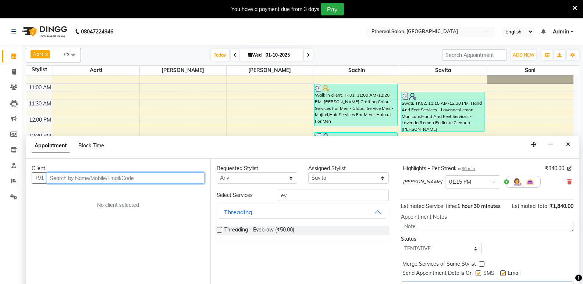
scroll to position [18, 0]
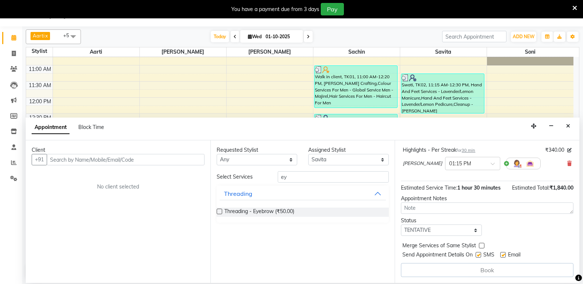
click at [480, 244] on label at bounding box center [482, 246] width 6 height 6
click at [480, 244] on input "checkbox" at bounding box center [481, 246] width 5 height 5
checkbox input "true"
click at [478, 255] on label at bounding box center [478, 255] width 6 height 6
click at [478, 255] on input "checkbox" at bounding box center [477, 255] width 5 height 5
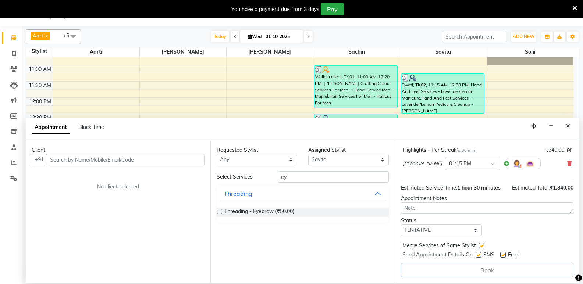
checkbox input "false"
click at [505, 257] on label at bounding box center [503, 255] width 6 height 6
click at [505, 257] on input "checkbox" at bounding box center [502, 255] width 5 height 5
checkbox input "false"
click at [501, 271] on div "Book" at bounding box center [487, 270] width 172 height 14
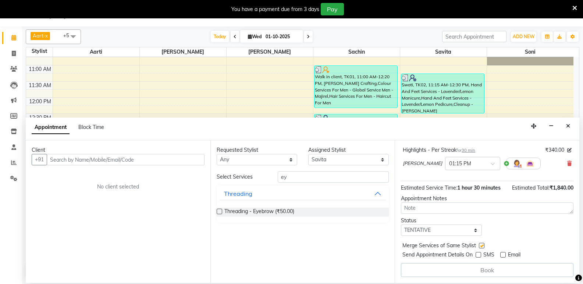
click at [501, 271] on div "Book" at bounding box center [487, 270] width 172 height 14
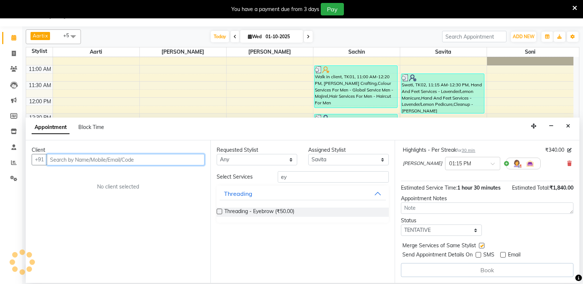
click at [103, 160] on input "text" at bounding box center [126, 159] width 158 height 11
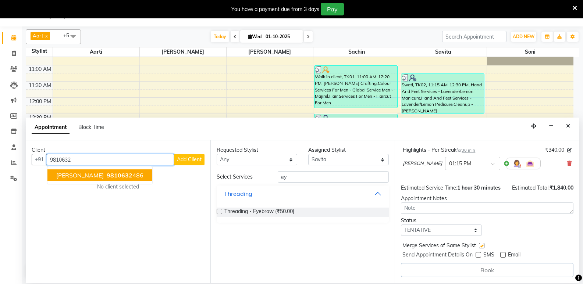
click at [105, 172] on ngb-highlight "9810632 486" at bounding box center [124, 175] width 38 height 7
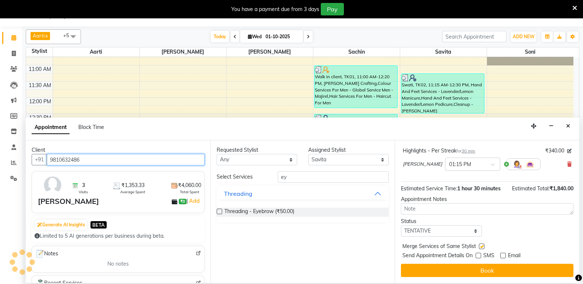
scroll to position [77, 0]
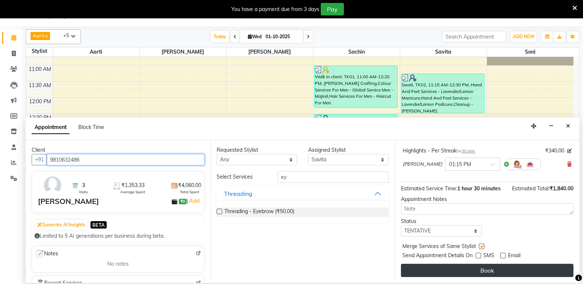
type input "9810632486"
click at [490, 271] on button "Book" at bounding box center [487, 270] width 172 height 13
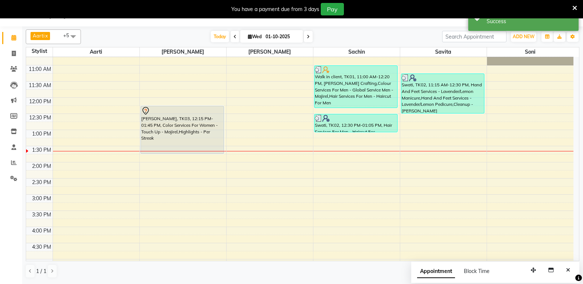
scroll to position [0, 0]
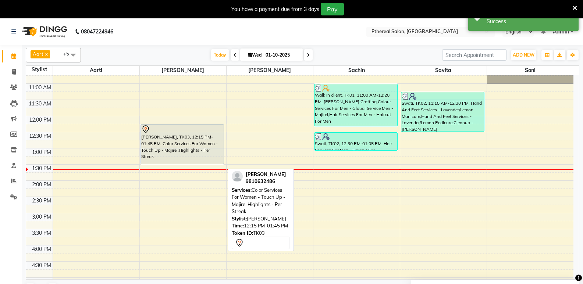
drag, startPoint x: 167, startPoint y: 171, endPoint x: 168, endPoint y: 165, distance: 6.1
click at [170, 160] on div "[PERSON_NAME], TK03, 12:15 PM-01:45 PM, Color Services For Women - Touch Up - M…" at bounding box center [183, 229] width 86 height 485
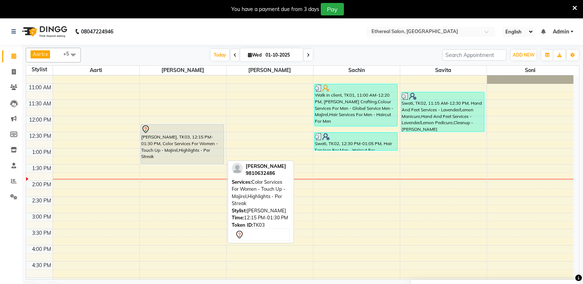
click at [177, 146] on div "[PERSON_NAME], TK03, 12:15 PM-01:30 PM, Color Services For Women - Touch Up - M…" at bounding box center [182, 144] width 83 height 39
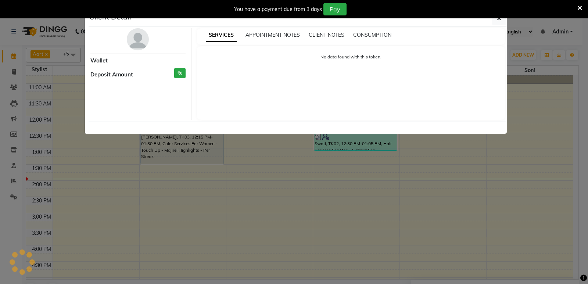
select select "7"
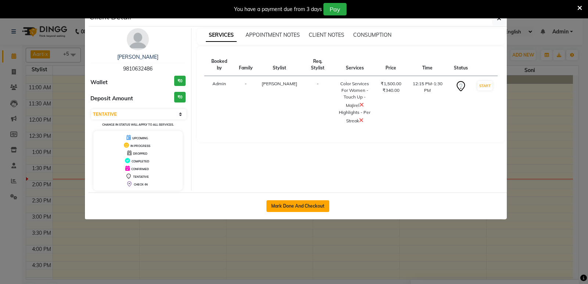
click at [312, 207] on button "Mark Done And Checkout" at bounding box center [297, 206] width 63 height 12
select select "533"
select select "service"
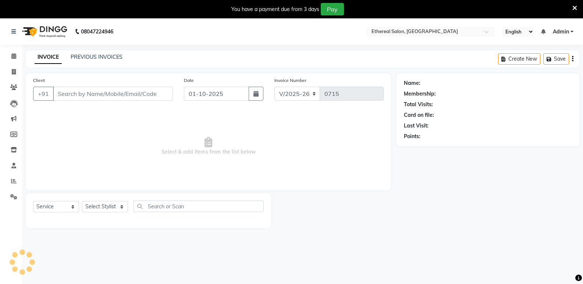
type input "9810632486"
select select "6947"
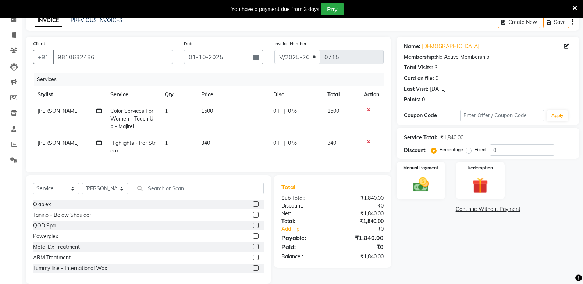
scroll to position [53, 0]
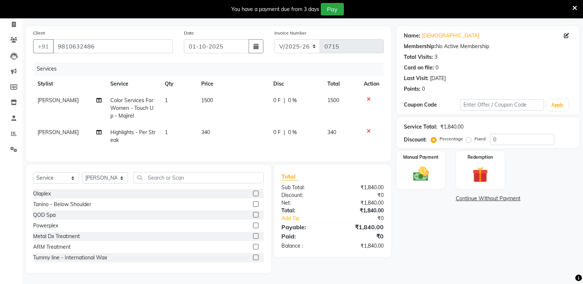
click at [170, 130] on td "1" at bounding box center [178, 136] width 36 height 24
select select "6947"
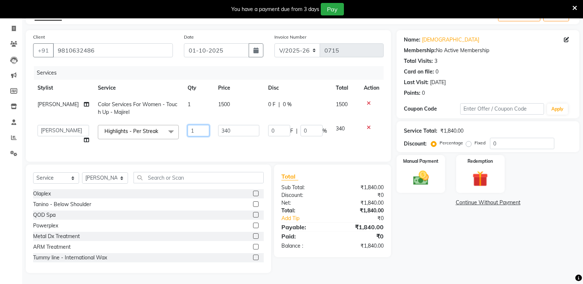
click at [200, 125] on input "1" at bounding box center [198, 130] width 22 height 11
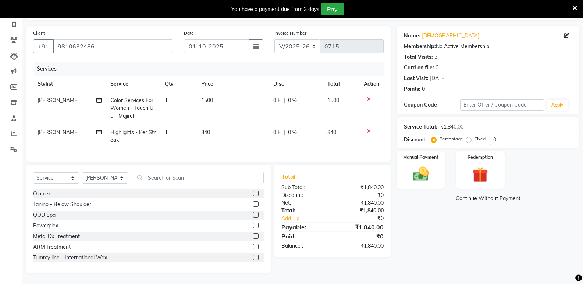
click at [216, 128] on td "340" at bounding box center [233, 136] width 72 height 24
select select "6947"
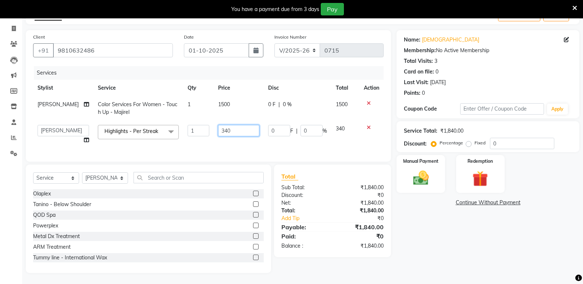
click at [232, 129] on input "340" at bounding box center [238, 130] width 41 height 11
type input "3"
type input "1500"
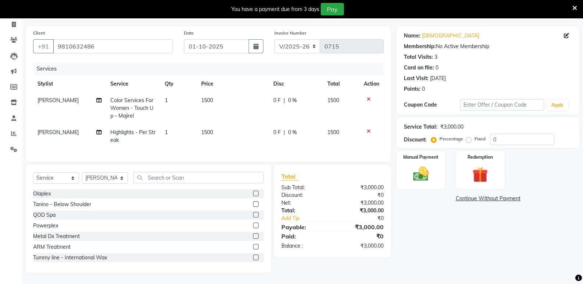
click at [450, 246] on div "Name: [PERSON_NAME] Membership: No Active Membership Total Visits: 3 Card on fi…" at bounding box center [490, 149] width 188 height 247
click at [415, 169] on img at bounding box center [420, 174] width 26 height 19
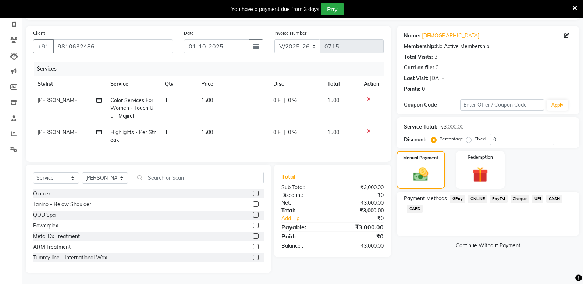
click at [418, 205] on span "CARD" at bounding box center [415, 209] width 16 height 8
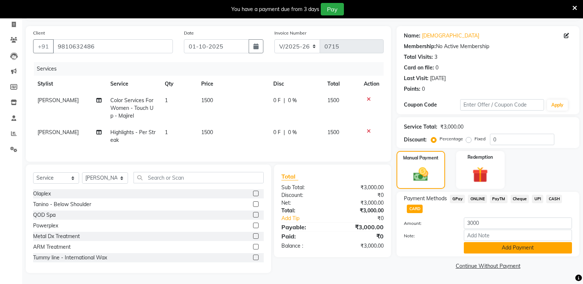
click at [486, 244] on button "Add Payment" at bounding box center [518, 247] width 108 height 11
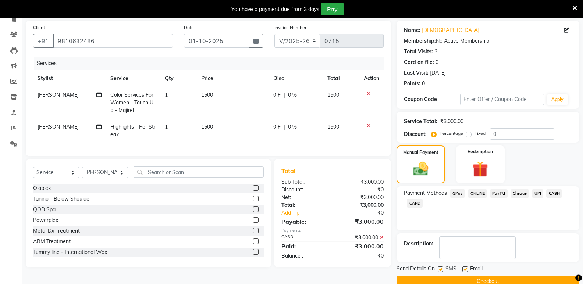
click at [437, 266] on div at bounding box center [439, 270] width 5 height 8
click at [443, 272] on div "SMS" at bounding box center [449, 269] width 25 height 9
click at [466, 270] on label at bounding box center [465, 269] width 6 height 6
click at [466, 270] on input "checkbox" at bounding box center [464, 269] width 5 height 5
checkbox input "false"
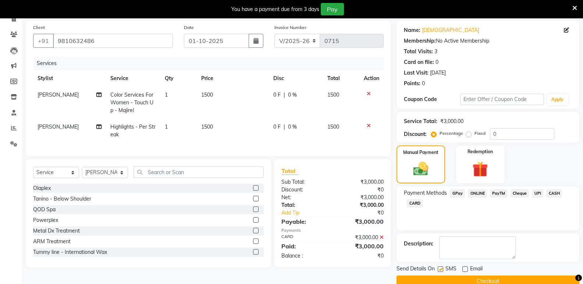
click at [440, 270] on label at bounding box center [440, 269] width 6 height 6
click at [440, 270] on input "checkbox" at bounding box center [439, 269] width 5 height 5
checkbox input "false"
click at [223, 131] on td "1500" at bounding box center [233, 131] width 72 height 24
select select "6947"
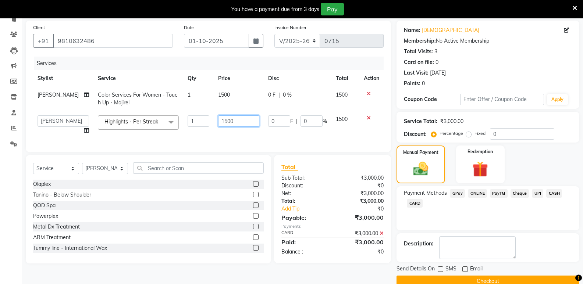
click at [233, 119] on input "1500" at bounding box center [238, 120] width 41 height 11
type input "1"
type input "1700"
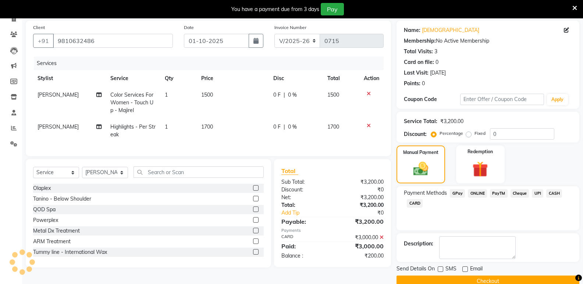
click at [273, 103] on td "0 F | 0 %" at bounding box center [296, 103] width 54 height 32
select select "6947"
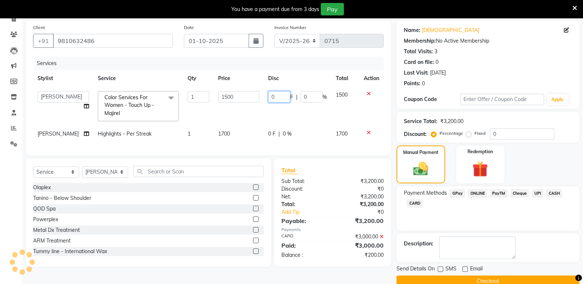
click at [277, 96] on input "0" at bounding box center [279, 96] width 22 height 11
type input "200"
click at [569, 248] on div "Description:" at bounding box center [488, 247] width 168 height 23
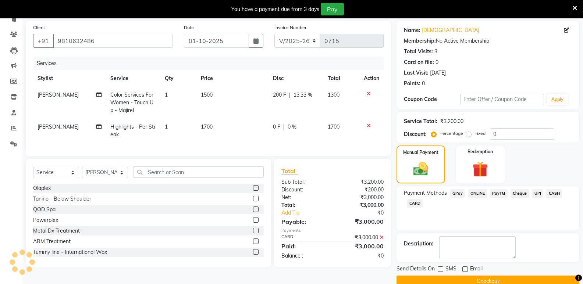
scroll to position [67, 0]
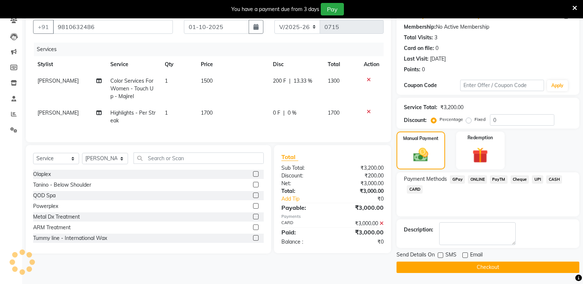
click at [487, 268] on button "Checkout" at bounding box center [487, 267] width 183 height 11
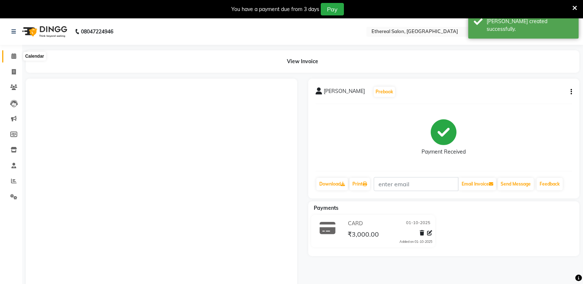
click at [15, 59] on span at bounding box center [13, 56] width 13 height 8
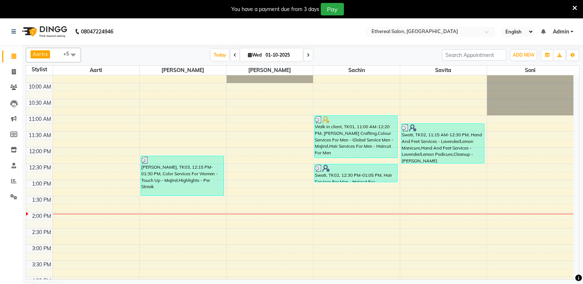
scroll to position [74, 0]
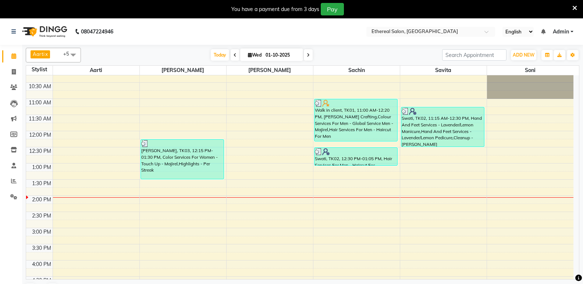
click at [237, 171] on div "8:00 AM 8:30 AM 9:00 AM 9:30 AM 10:00 AM 10:30 AM 11:00 AM 11:30 AM 12:00 PM 12…" at bounding box center [299, 244] width 547 height 485
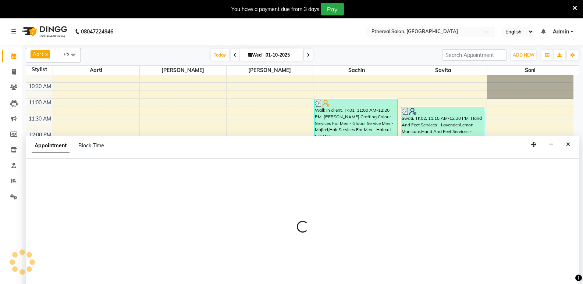
scroll to position [18, 0]
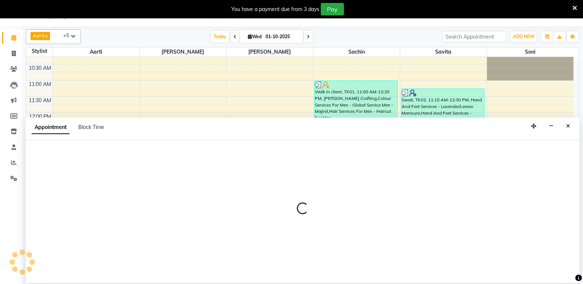
select select "6949"
select select "tentative"
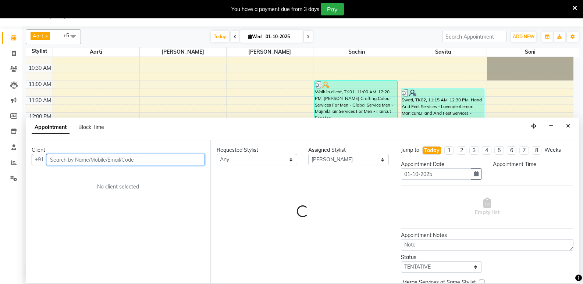
select select "780"
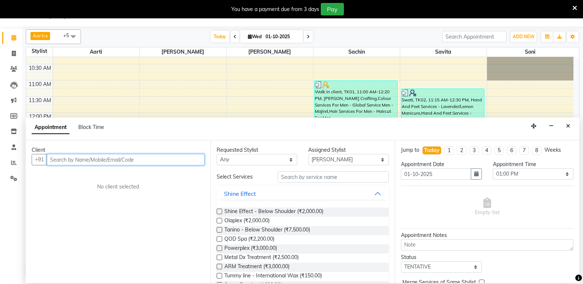
click at [75, 162] on input "text" at bounding box center [126, 159] width 158 height 11
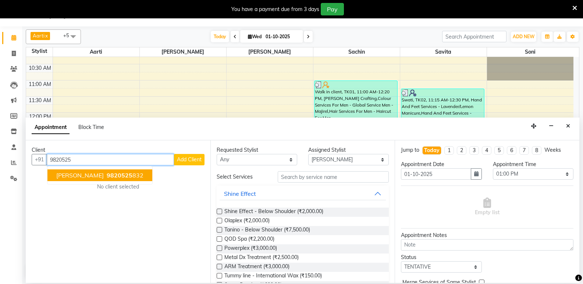
click at [110, 178] on span "9820525" at bounding box center [120, 175] width 26 height 7
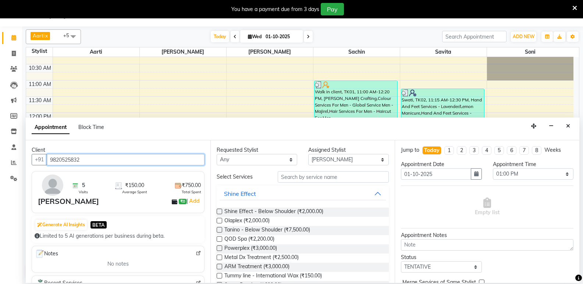
type input "9820525832"
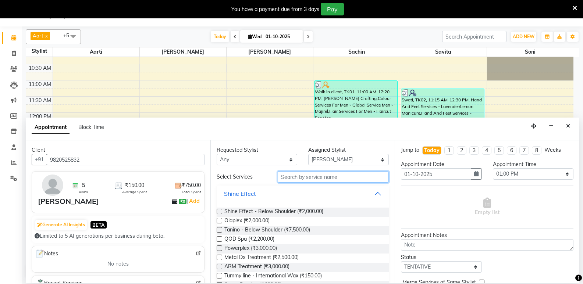
click at [307, 181] on input "text" at bounding box center [333, 176] width 111 height 11
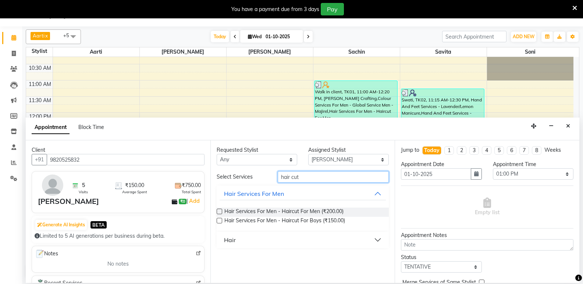
type input "hair cut"
click at [222, 211] on div "Hair Services For Men - Haircut For Men (₹200.00)" at bounding box center [303, 212] width 172 height 9
click at [218, 213] on label at bounding box center [220, 212] width 6 height 6
click at [218, 213] on input "checkbox" at bounding box center [219, 212] width 5 height 5
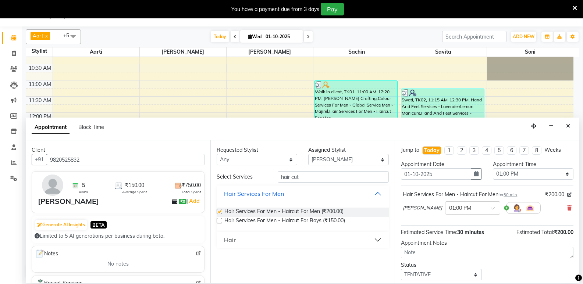
checkbox input "false"
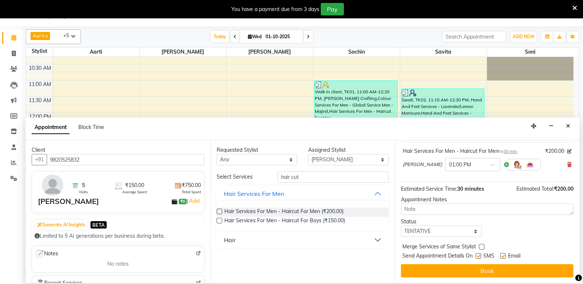
scroll to position [44, 0]
click at [476, 255] on label at bounding box center [478, 256] width 6 height 6
click at [476, 255] on input "checkbox" at bounding box center [477, 256] width 5 height 5
checkbox input "false"
click at [502, 254] on label at bounding box center [503, 256] width 6 height 6
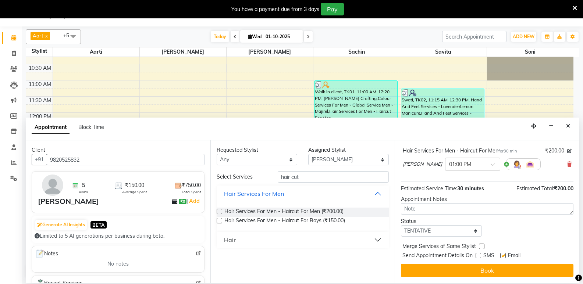
click at [502, 254] on input "checkbox" at bounding box center [502, 256] width 5 height 5
checkbox input "false"
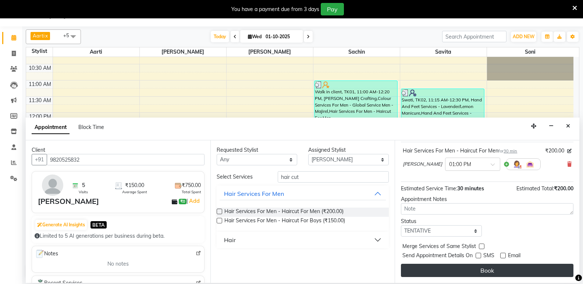
click at [508, 272] on button "Book" at bounding box center [487, 270] width 172 height 13
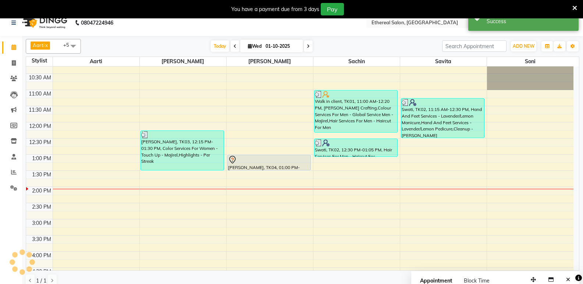
scroll to position [0, 0]
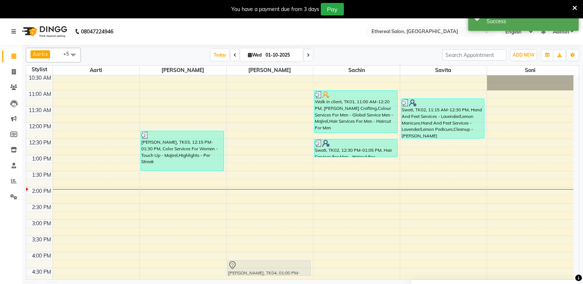
drag, startPoint x: 250, startPoint y: 194, endPoint x: 263, endPoint y: 268, distance: 74.4
click at [263, 268] on div "[PERSON_NAME], TK04, 01:00 PM-01:30 PM, Hair Services For Men - Haircut For Men…" at bounding box center [269, 235] width 86 height 485
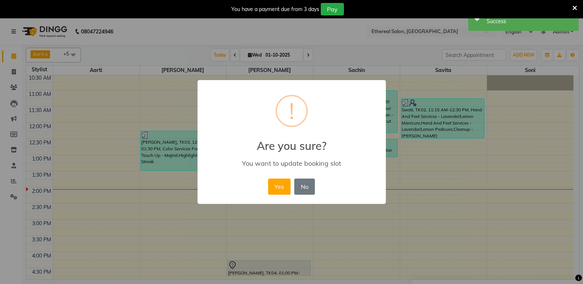
scroll to position [83, 0]
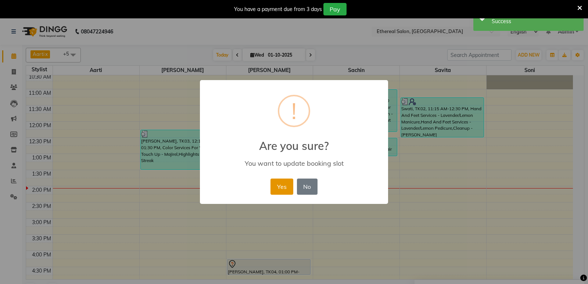
click at [279, 187] on button "Yes" at bounding box center [282, 187] width 22 height 16
